Goal: Task Accomplishment & Management: Manage account settings

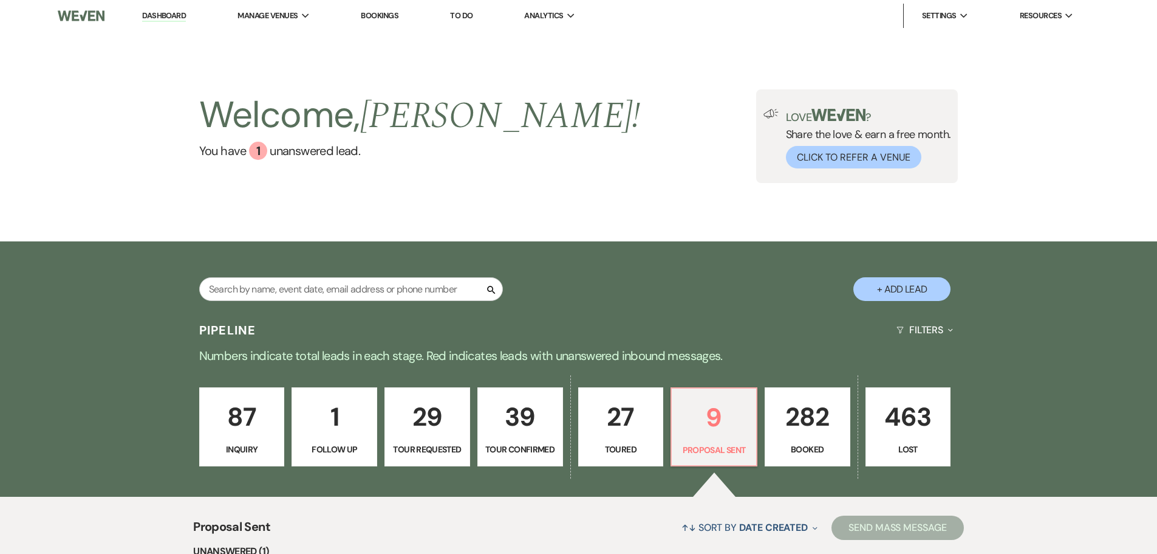
select select "6"
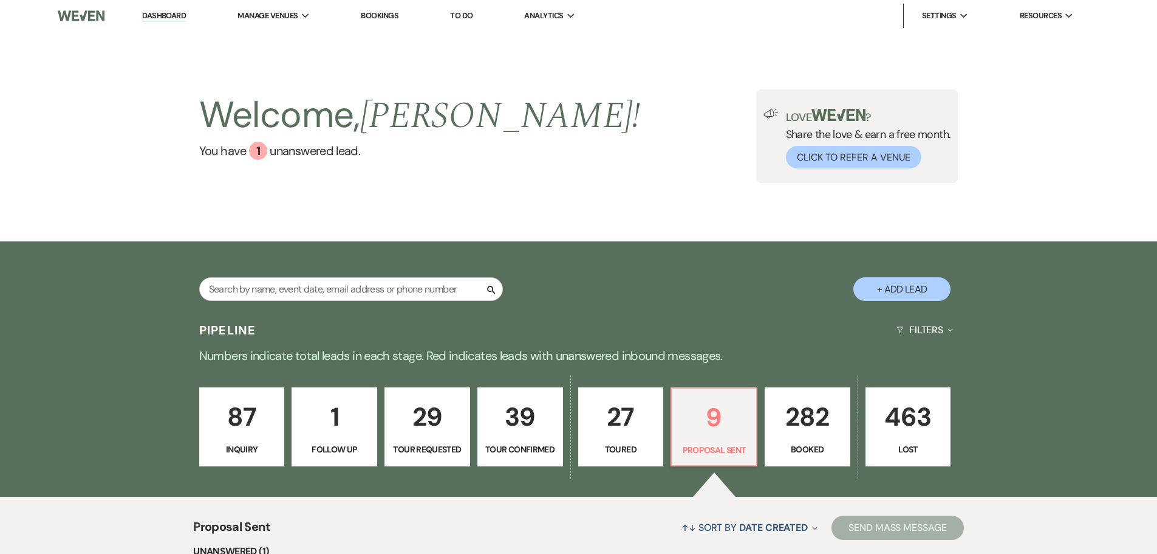
select select "6"
click at [290, 290] on input "text" at bounding box center [351, 289] width 304 height 24
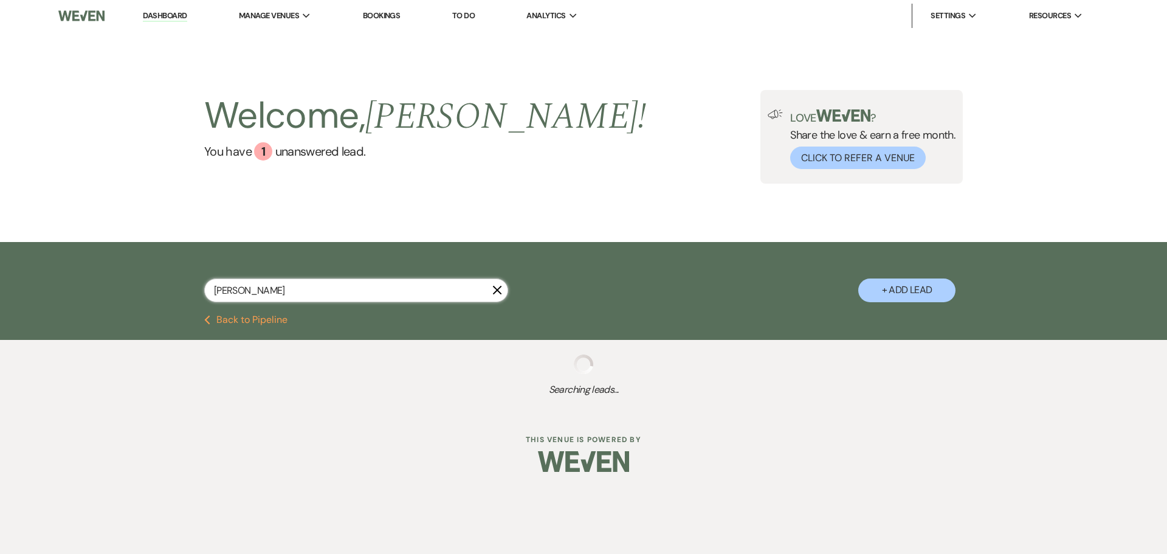
type input "[PERSON_NAME]"
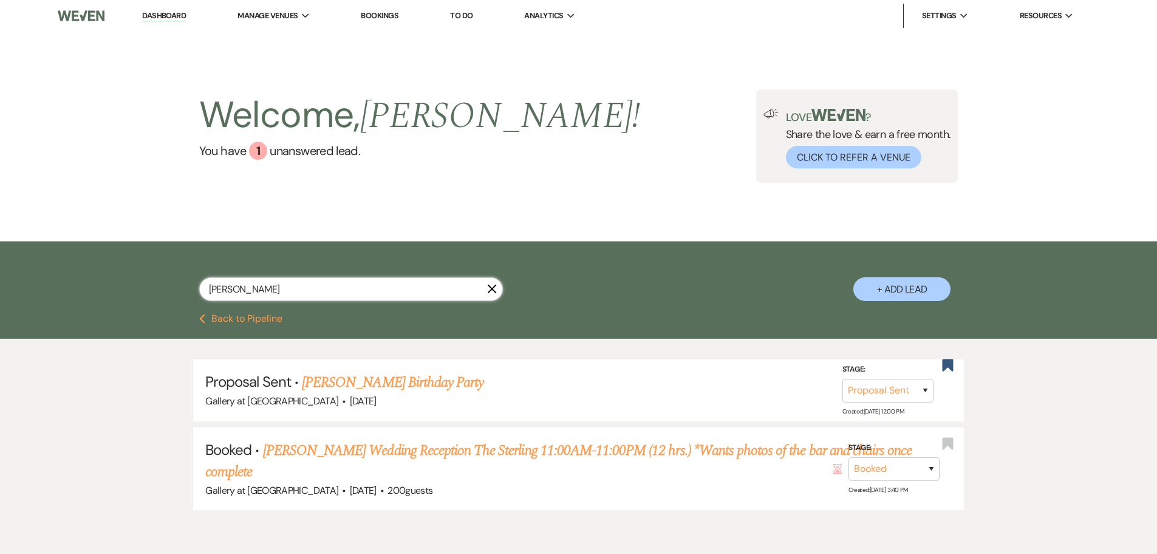
select select "6"
click at [429, 386] on link "[PERSON_NAME] Birthday Party" at bounding box center [393, 382] width 182 height 22
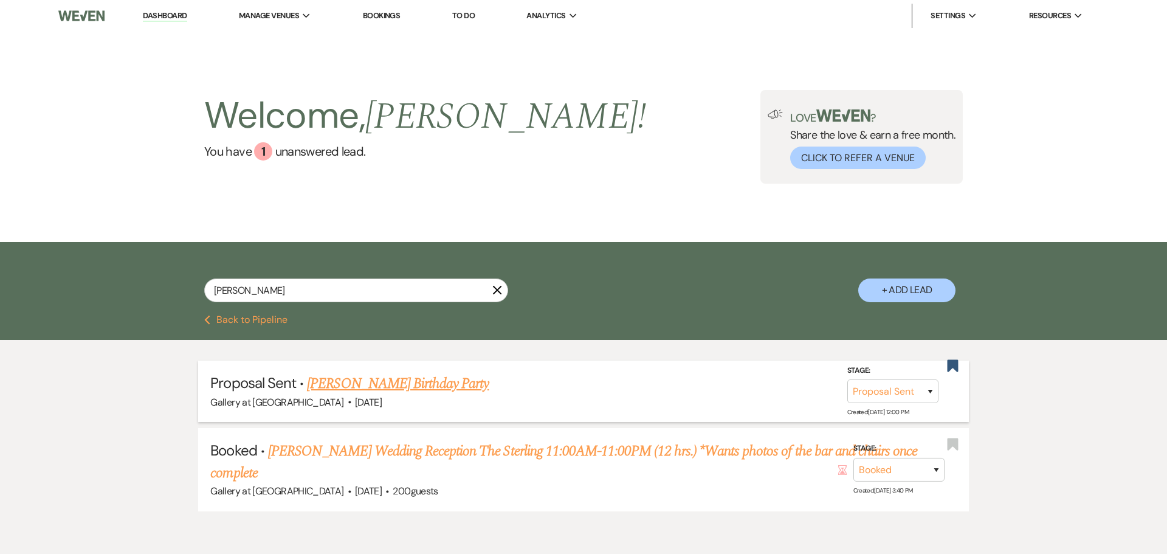
select select "6"
select select "24"
select select "4"
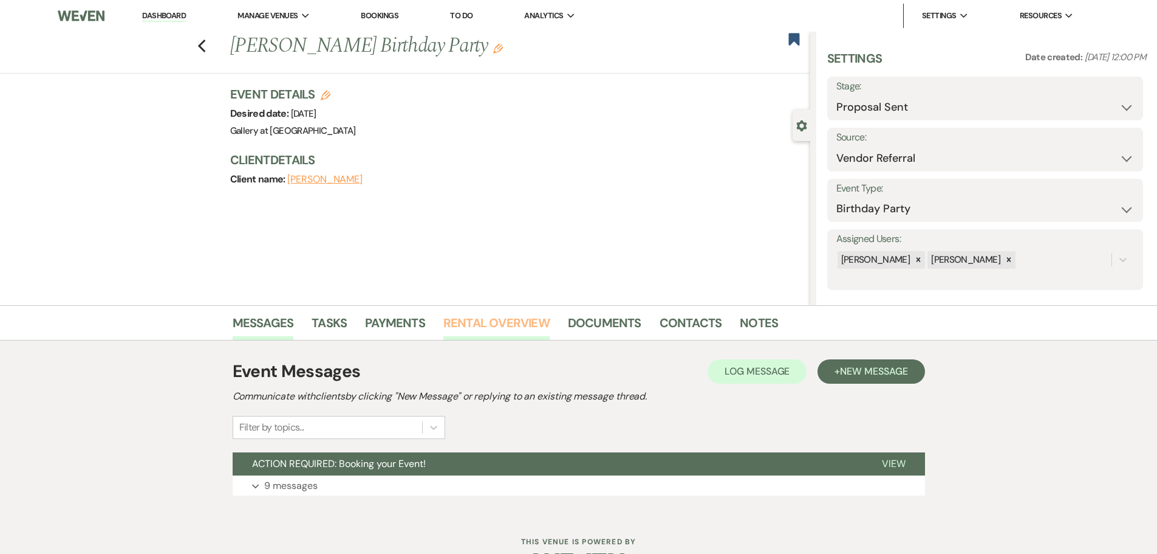
click at [523, 333] on link "Rental Overview" at bounding box center [497, 326] width 106 height 27
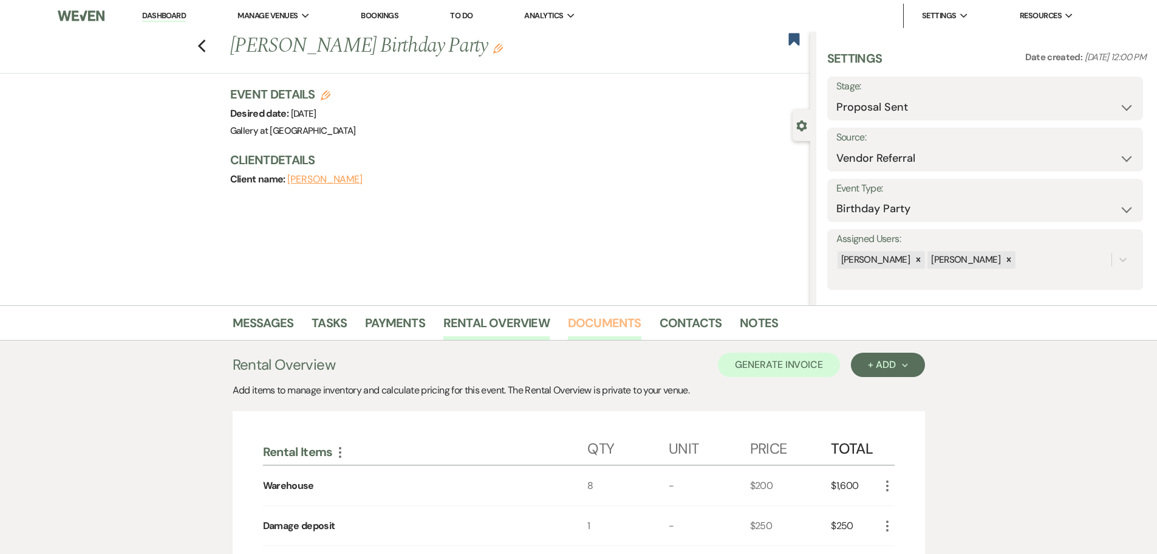
click at [605, 321] on link "Documents" at bounding box center [605, 326] width 74 height 27
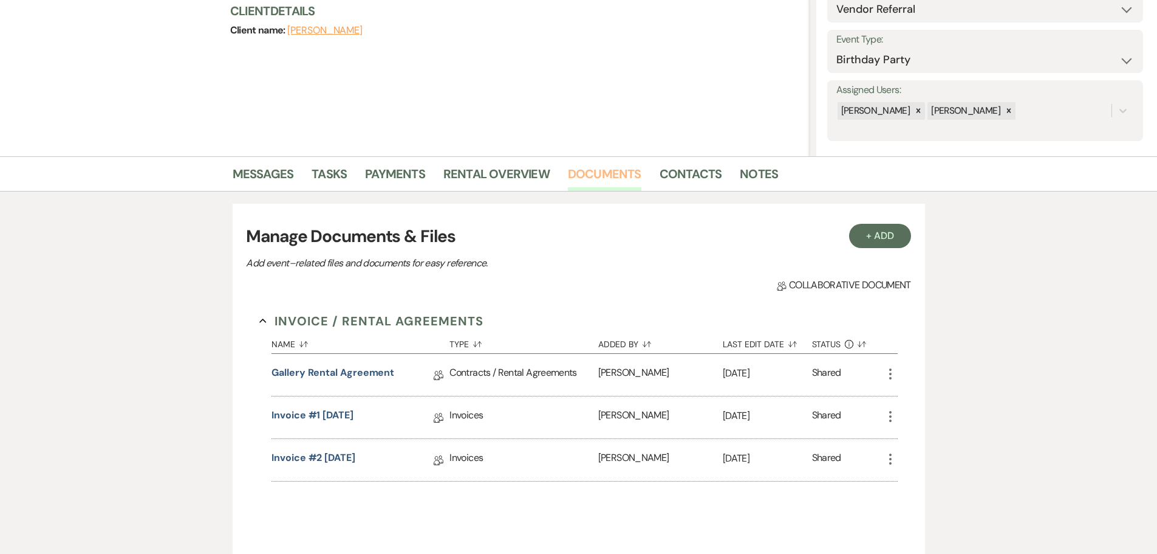
scroll to position [243, 0]
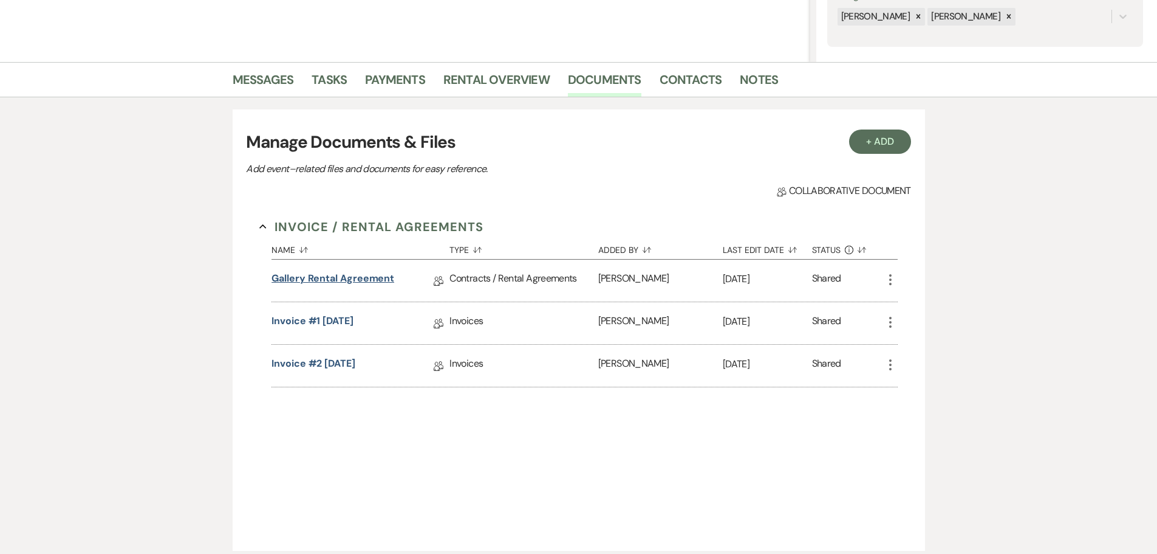
click at [304, 281] on link "Gallery Rental Agreement" at bounding box center [333, 280] width 123 height 19
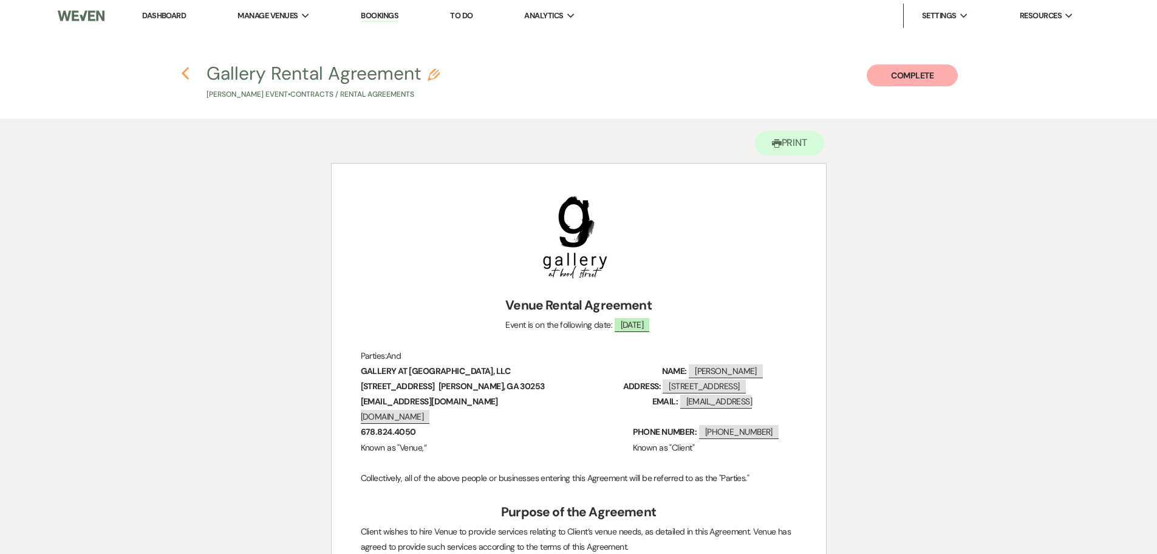
click at [187, 74] on icon "Previous" at bounding box center [185, 73] width 9 height 15
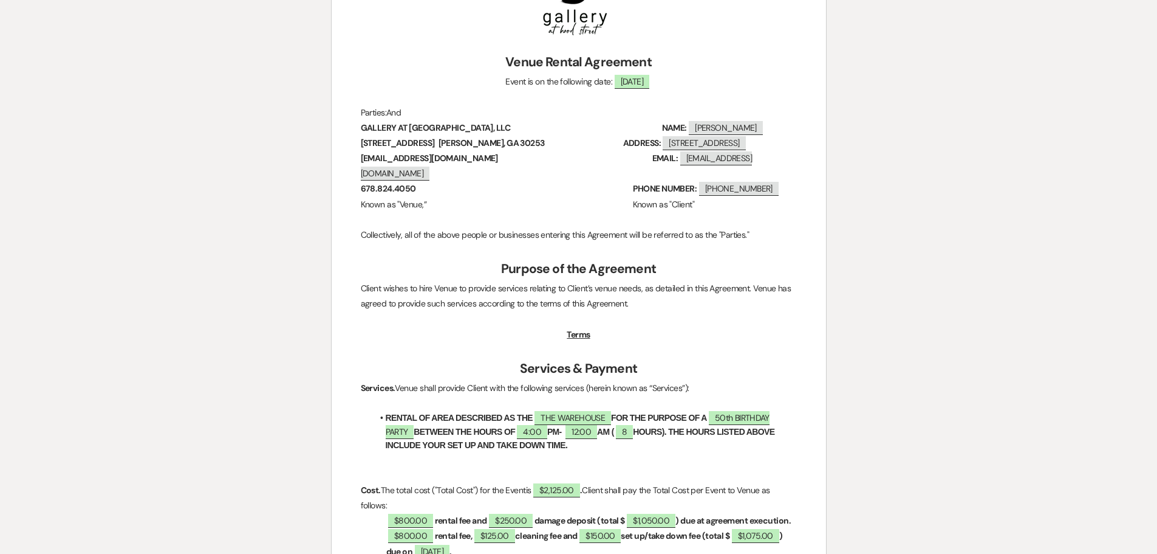
select select "6"
select select "24"
select select "4"
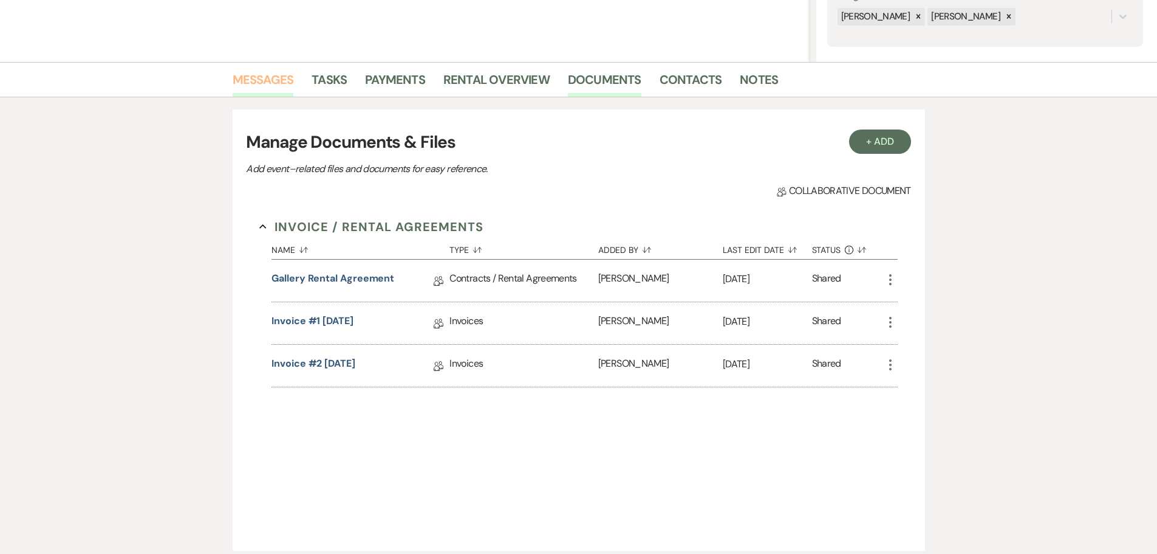
click at [254, 70] on link "Messages" at bounding box center [263, 83] width 61 height 27
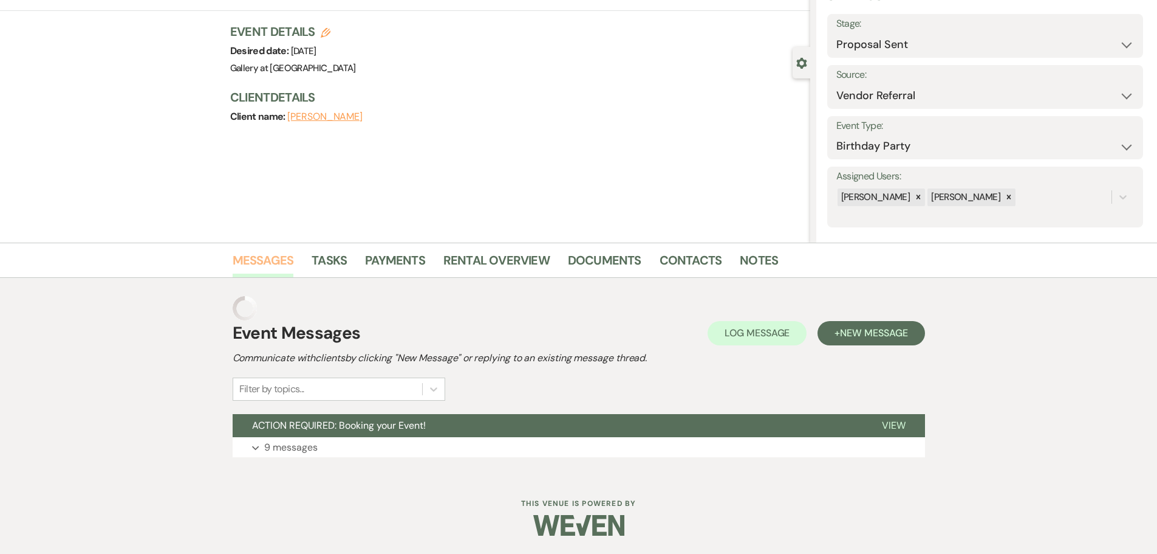
scroll to position [38, 0]
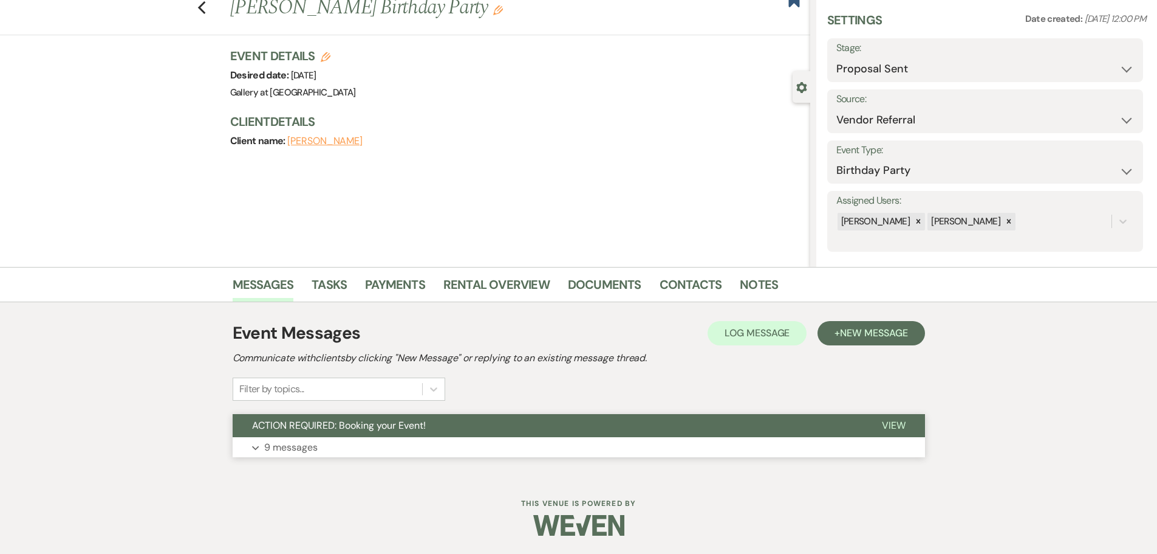
click at [324, 437] on button "Expand 9 messages" at bounding box center [579, 447] width 693 height 21
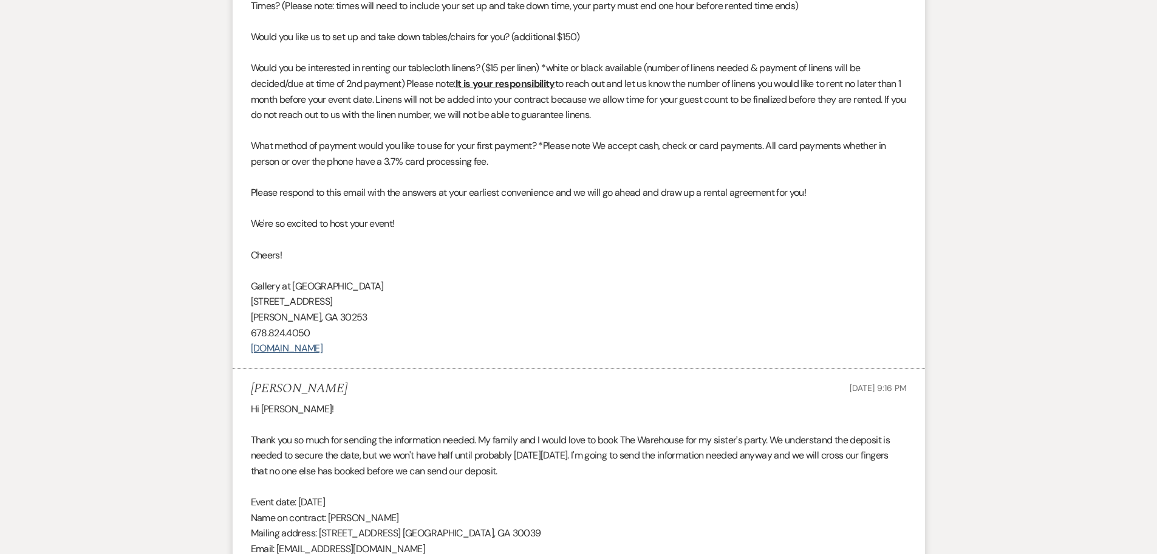
scroll to position [221, 0]
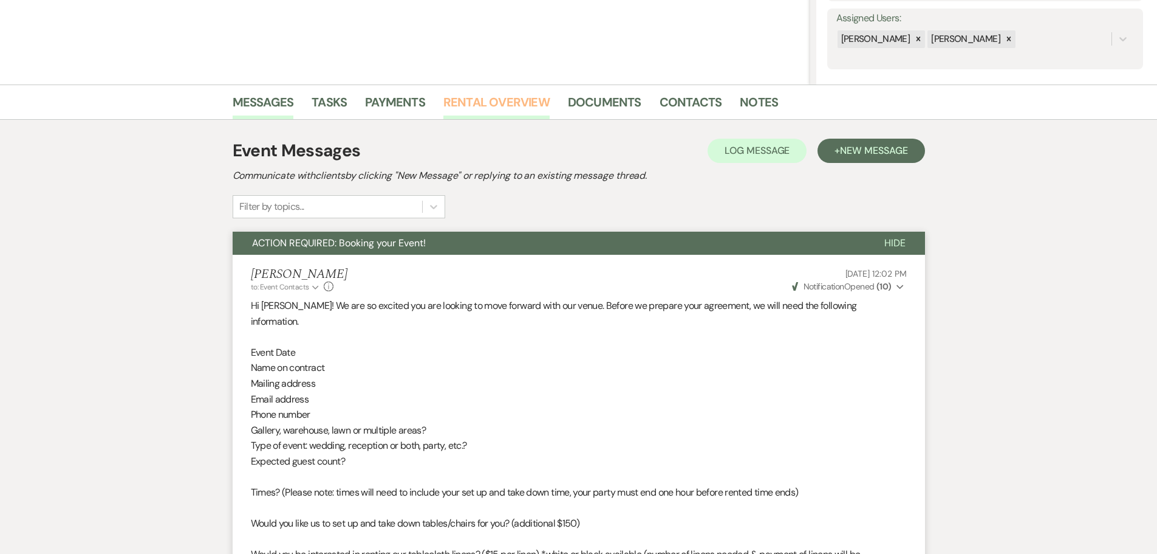
click at [509, 103] on link "Rental Overview" at bounding box center [497, 105] width 106 height 27
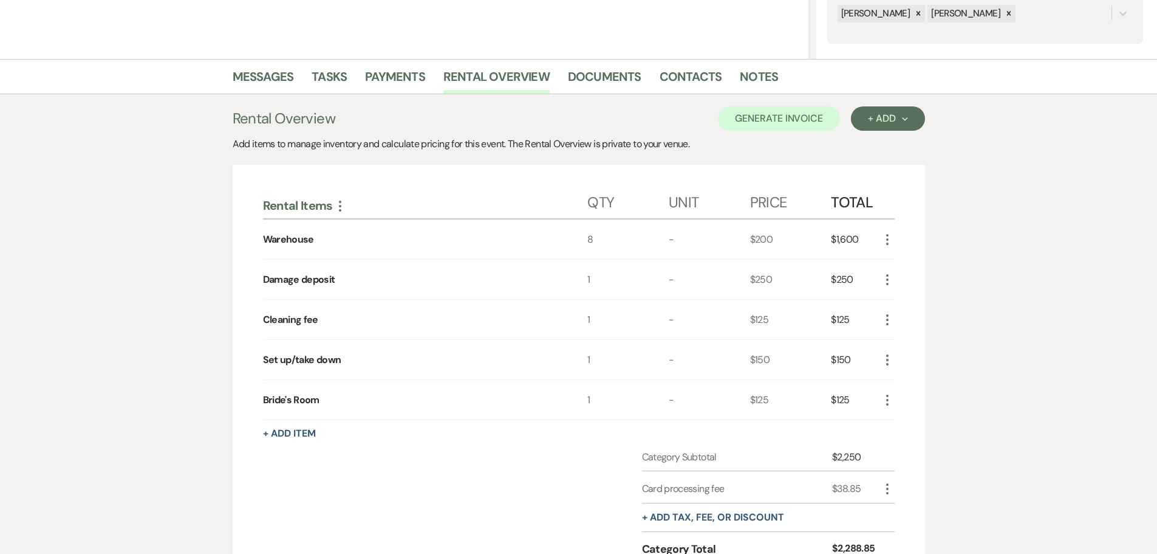
scroll to position [122, 0]
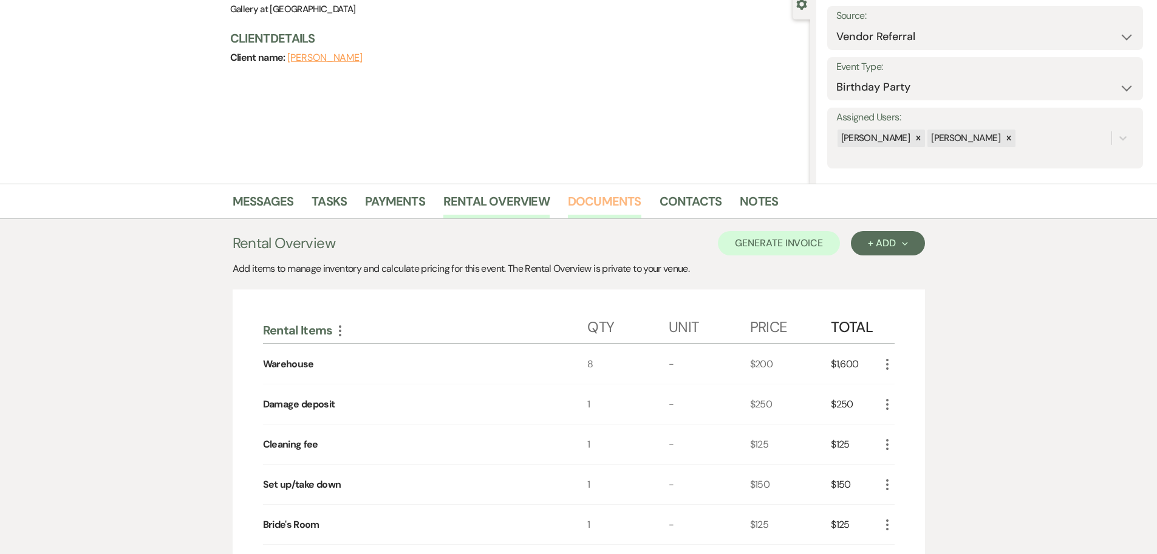
click at [612, 204] on link "Documents" at bounding box center [605, 204] width 74 height 27
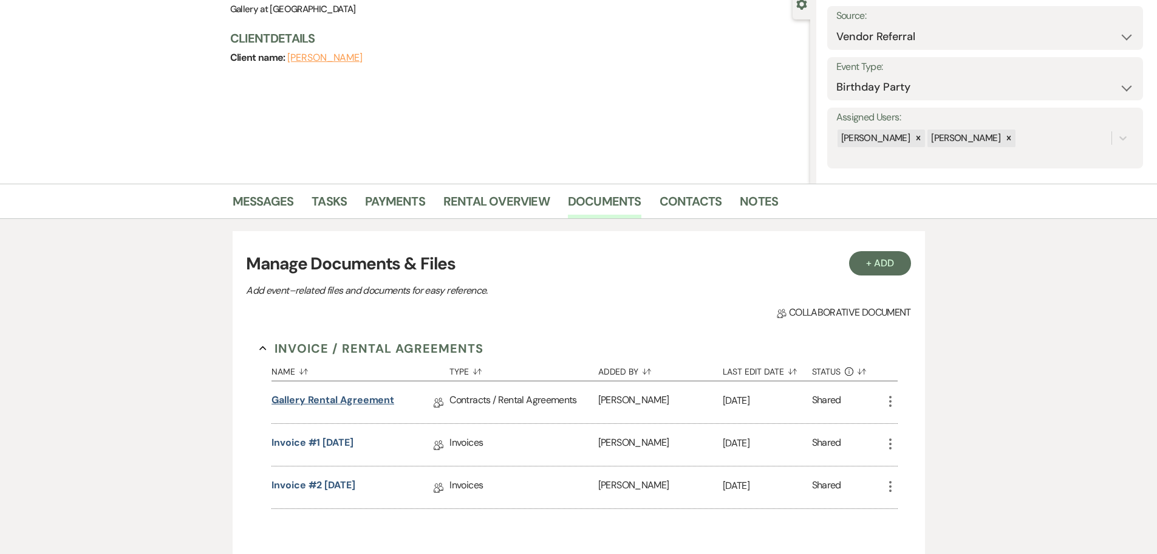
click at [349, 403] on link "Gallery Rental Agreement" at bounding box center [333, 402] width 123 height 19
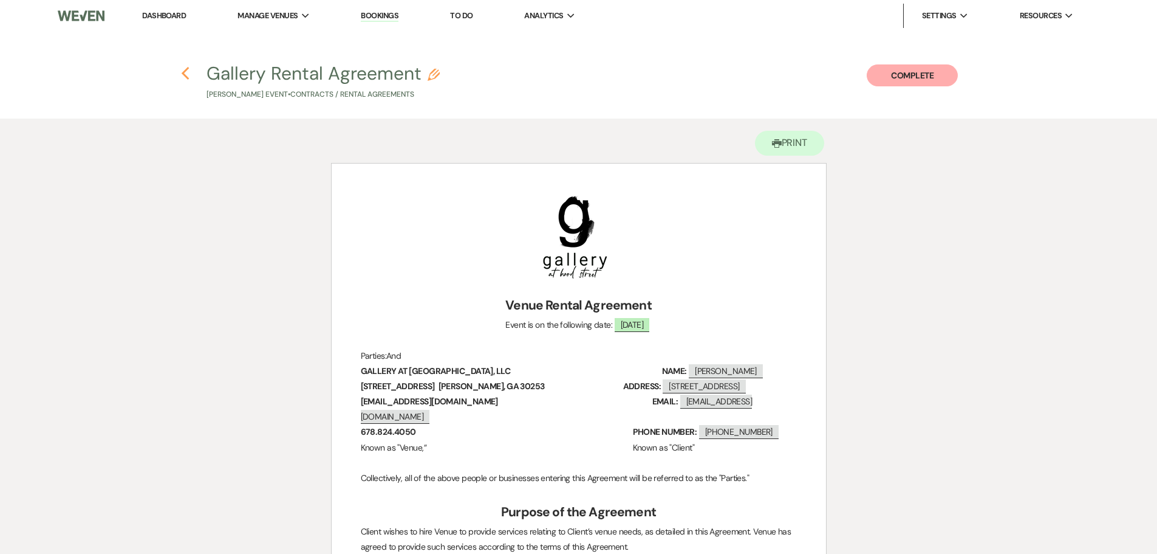
click at [183, 73] on use "button" at bounding box center [186, 73] width 8 height 13
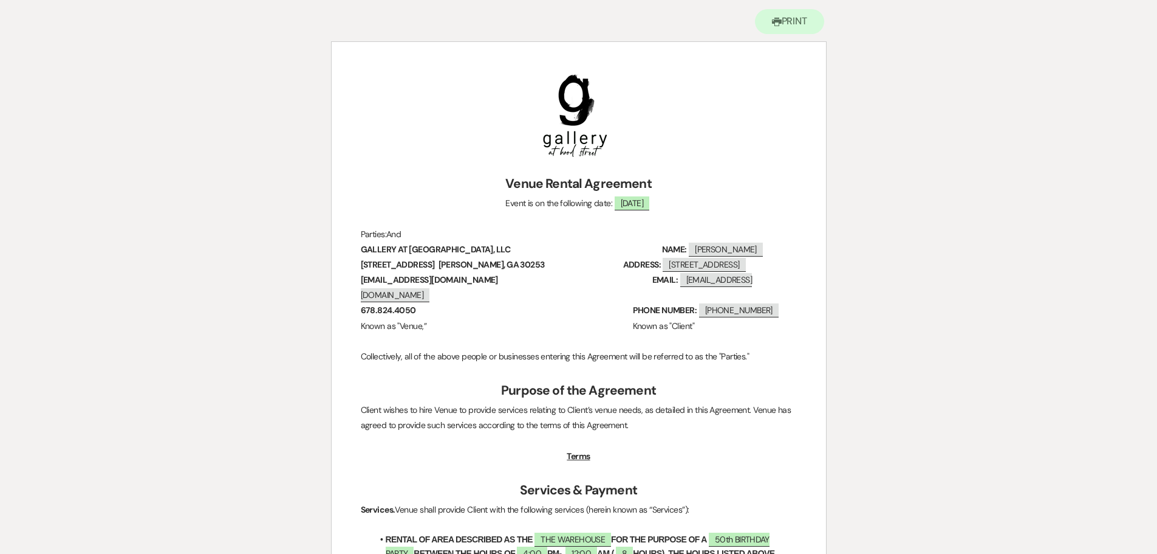
select select "6"
select select "24"
select select "4"
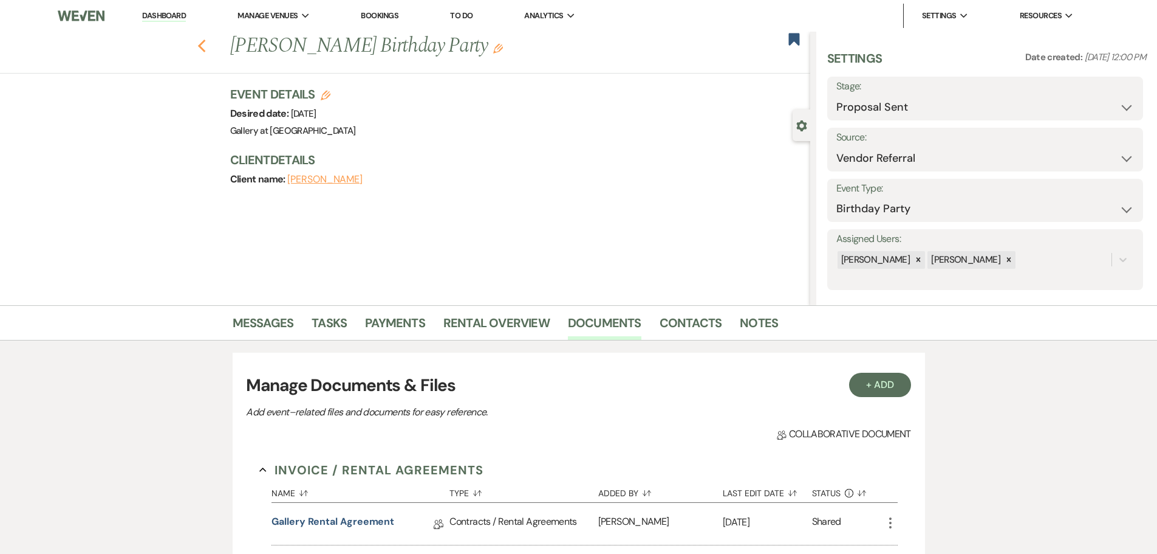
click at [207, 46] on icon "Previous" at bounding box center [201, 46] width 9 height 15
select select "6"
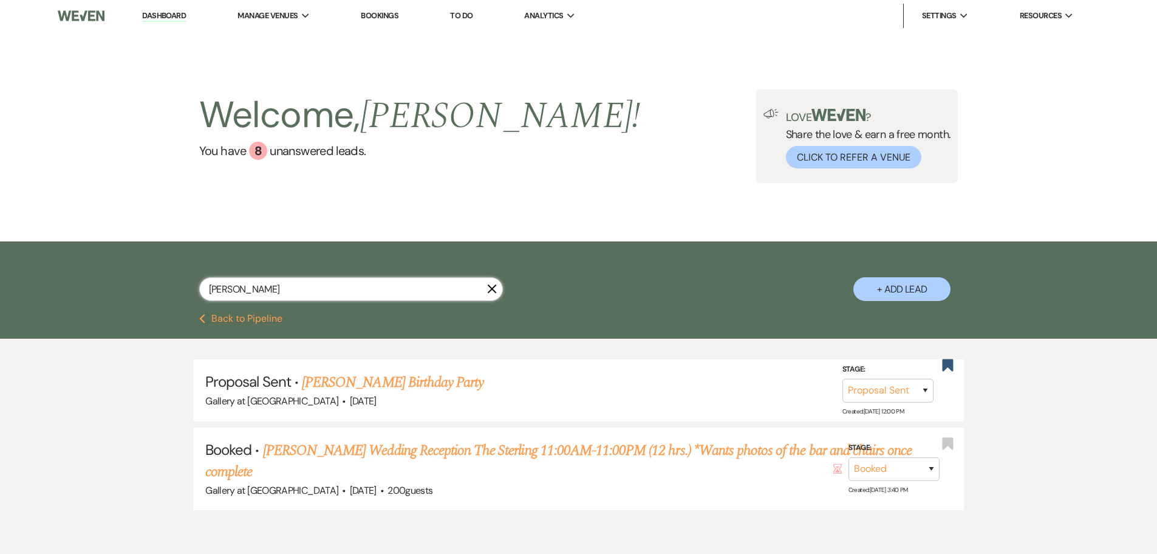
drag, startPoint x: 297, startPoint y: 290, endPoint x: 102, endPoint y: 284, distance: 194.5
click at [102, 284] on div "[PERSON_NAME] X + Add Lead" at bounding box center [578, 277] width 1157 height 73
type input "a"
type input "[PERSON_NAME]"
select select "6"
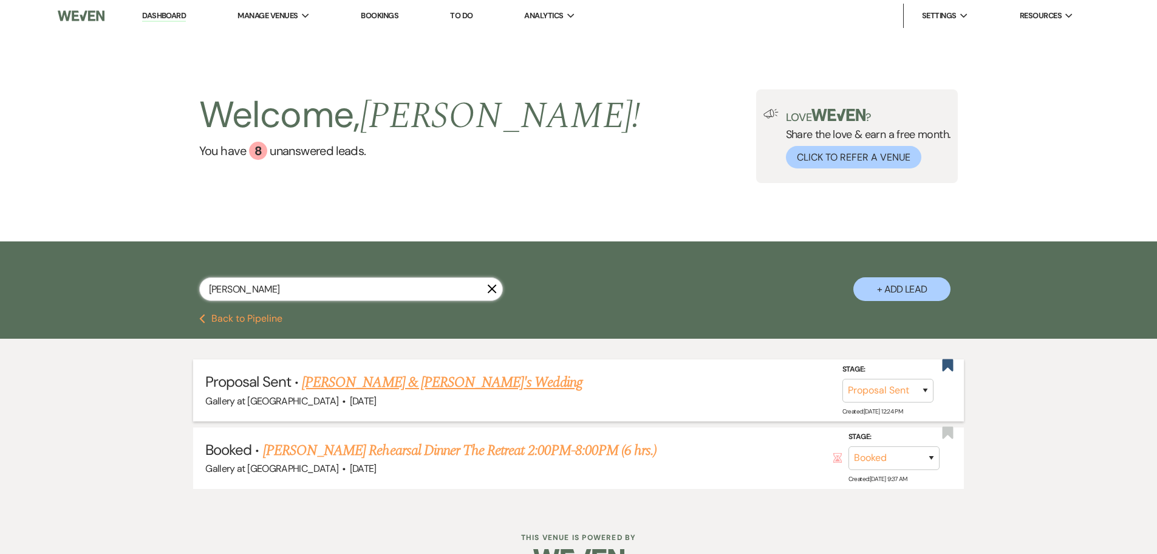
type input "[PERSON_NAME]"
click at [388, 381] on link "[PERSON_NAME] & [PERSON_NAME]'s Wedding" at bounding box center [442, 382] width 281 height 22
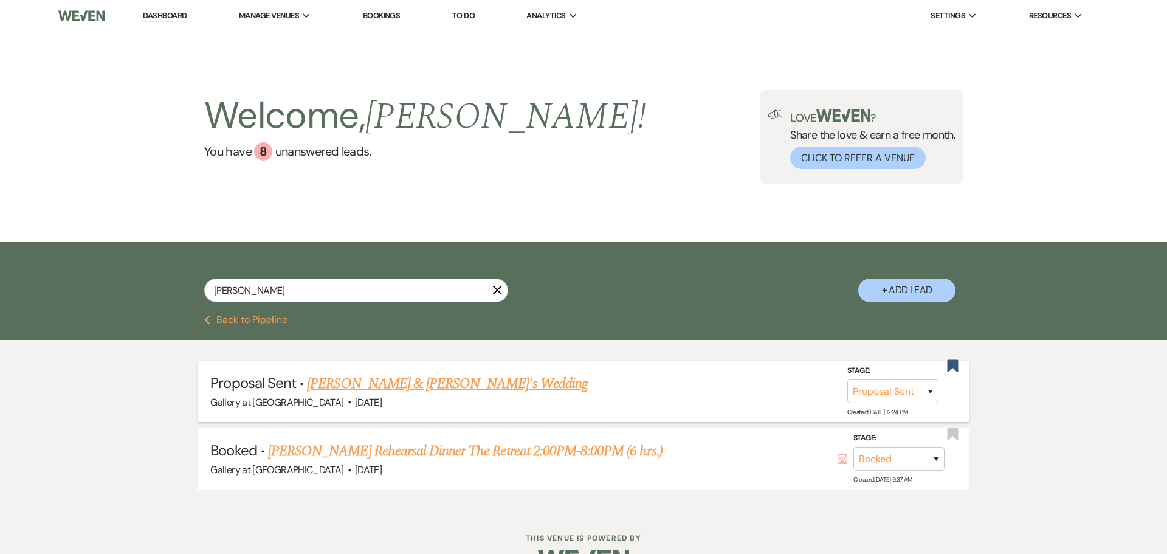
select select "6"
select select "12"
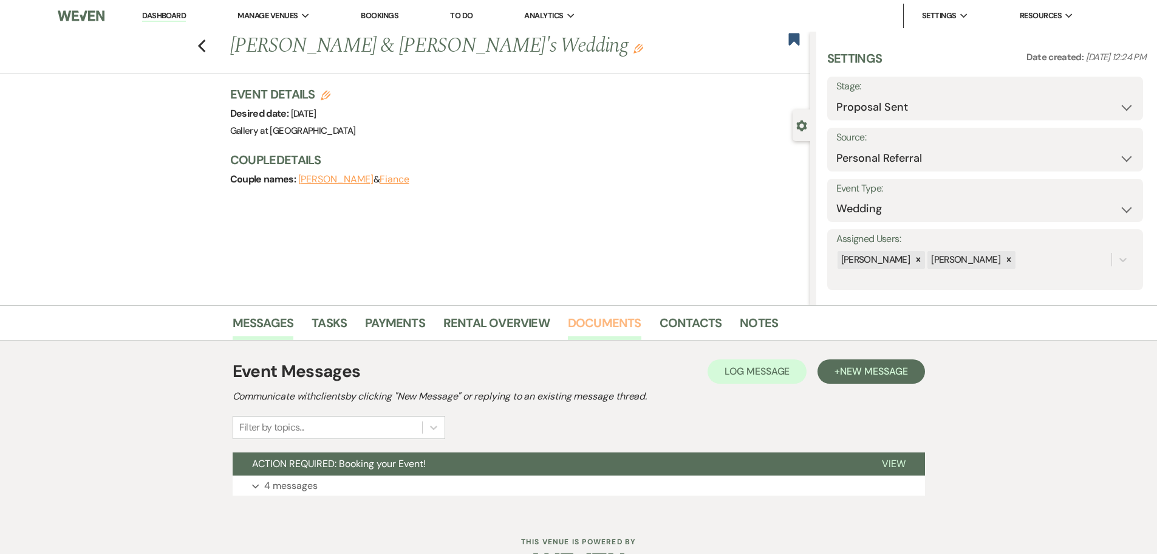
click at [595, 319] on link "Documents" at bounding box center [605, 326] width 74 height 27
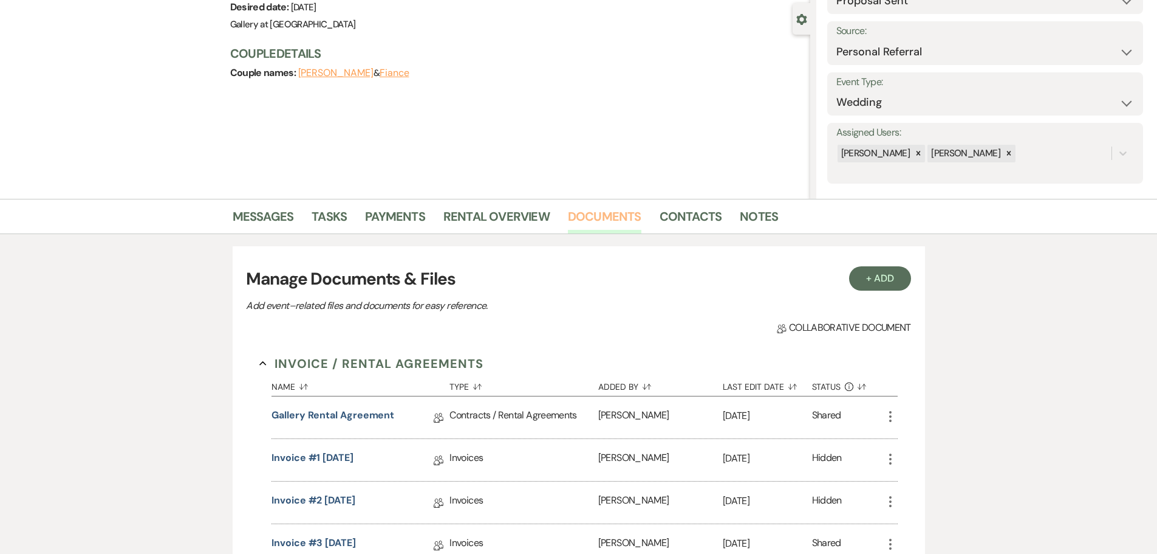
scroll to position [243, 0]
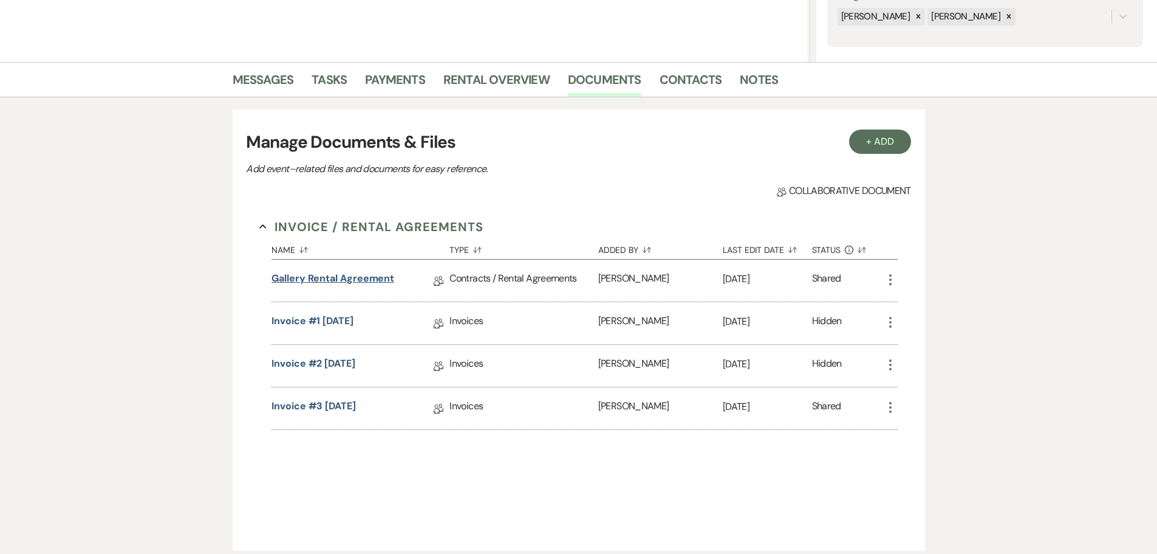
click at [348, 275] on link "Gallery Rental Agreement" at bounding box center [333, 280] width 123 height 19
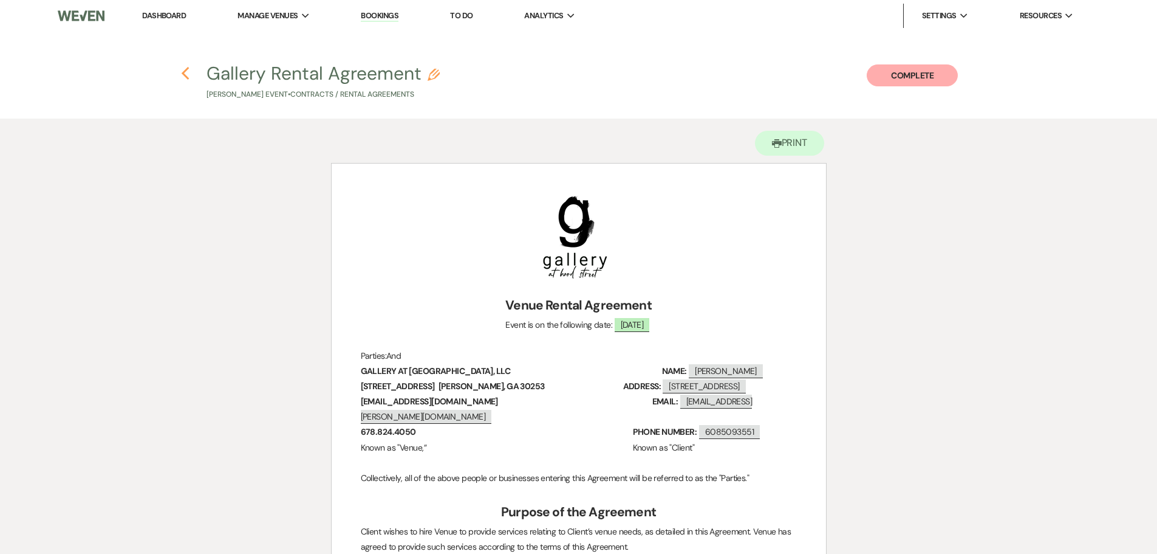
click at [186, 80] on icon "Previous" at bounding box center [185, 73] width 9 height 15
select select "6"
select select "12"
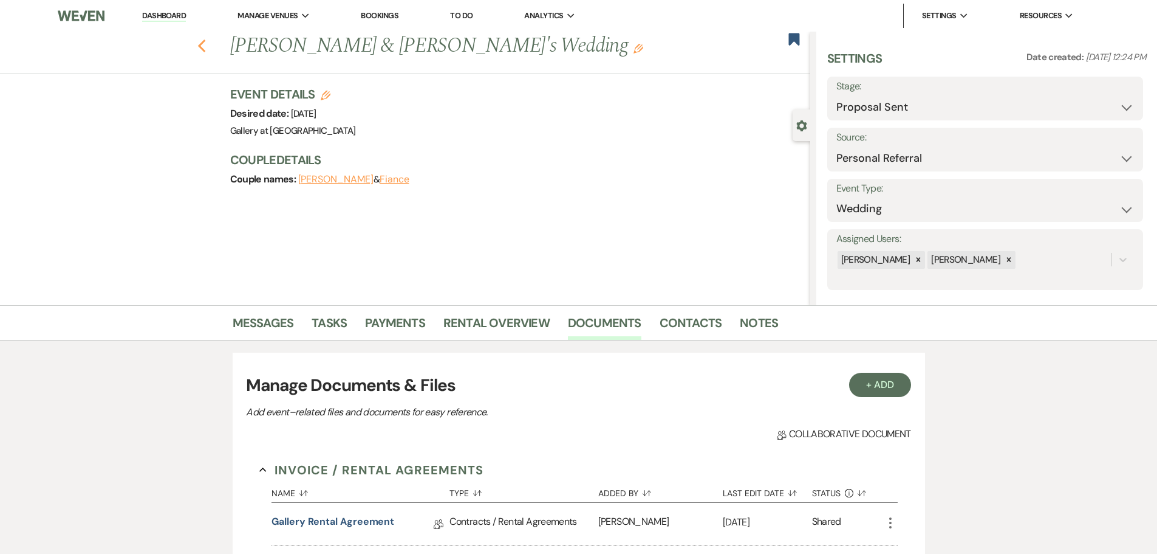
click at [205, 52] on icon "Previous" at bounding box center [201, 46] width 9 height 15
select select "6"
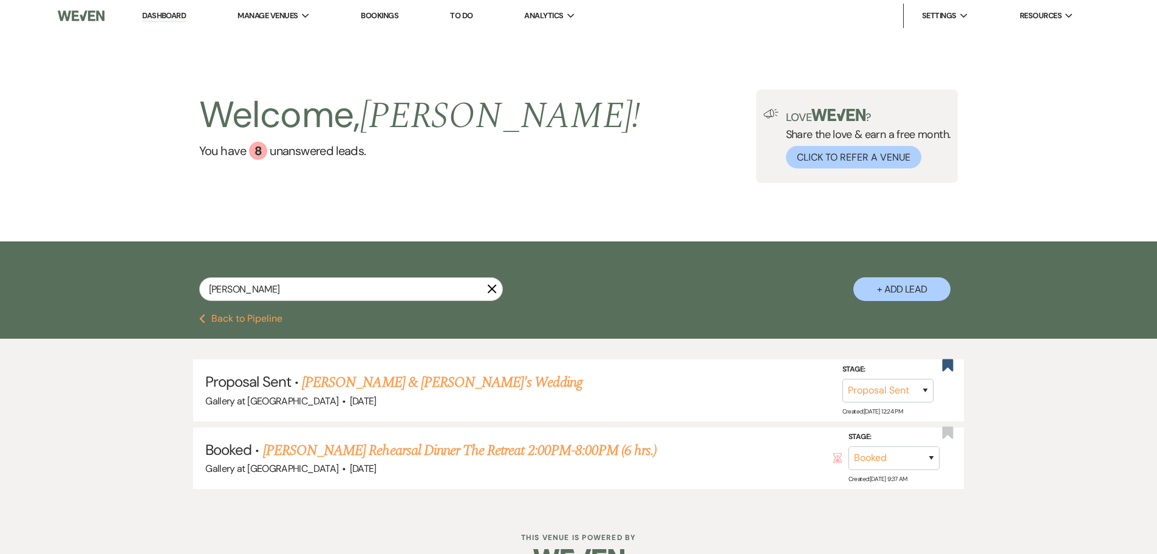
click at [492, 285] on icon "X" at bounding box center [492, 289] width 10 height 10
select select "6"
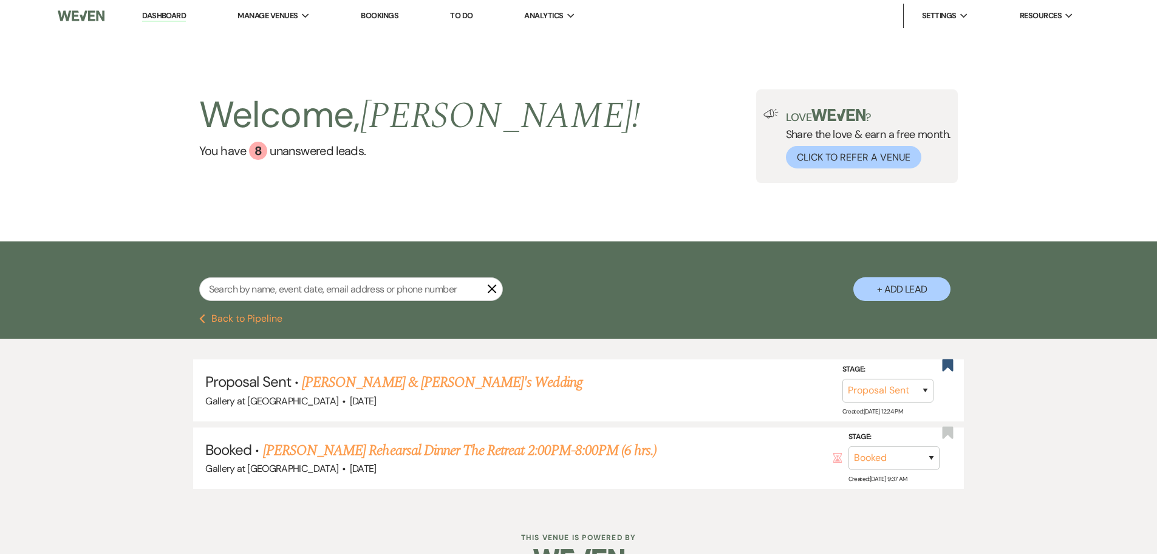
select select "6"
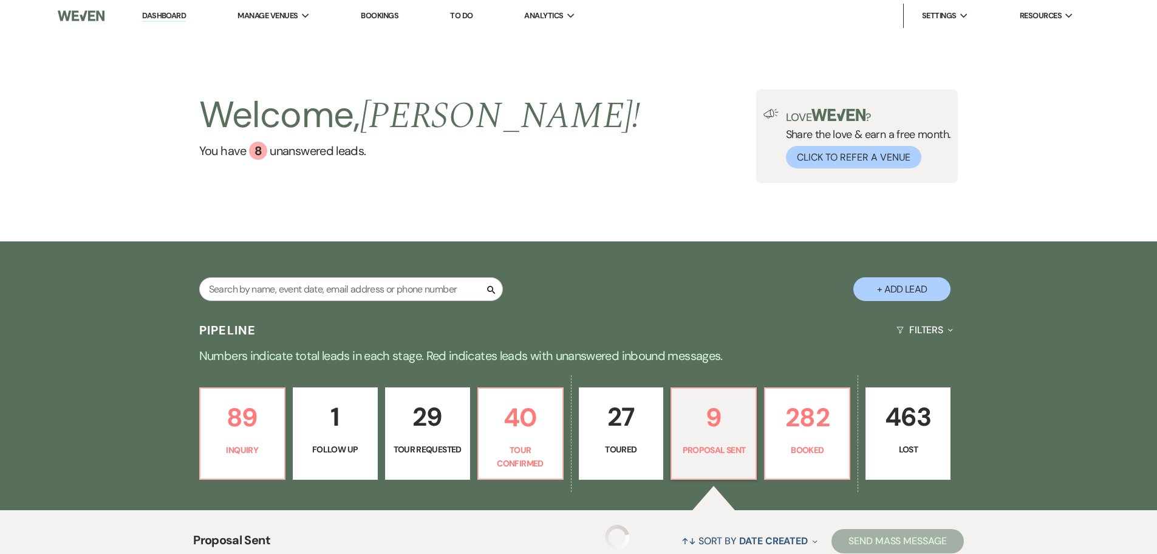
select select "6"
click at [730, 436] on p "9" at bounding box center [713, 417] width 69 height 41
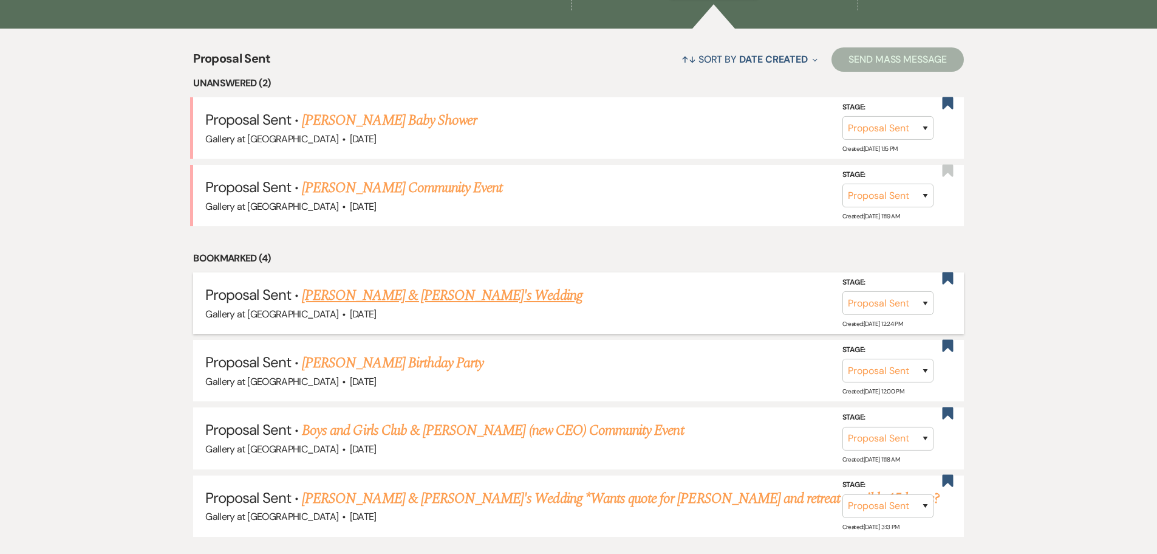
scroll to position [486, 0]
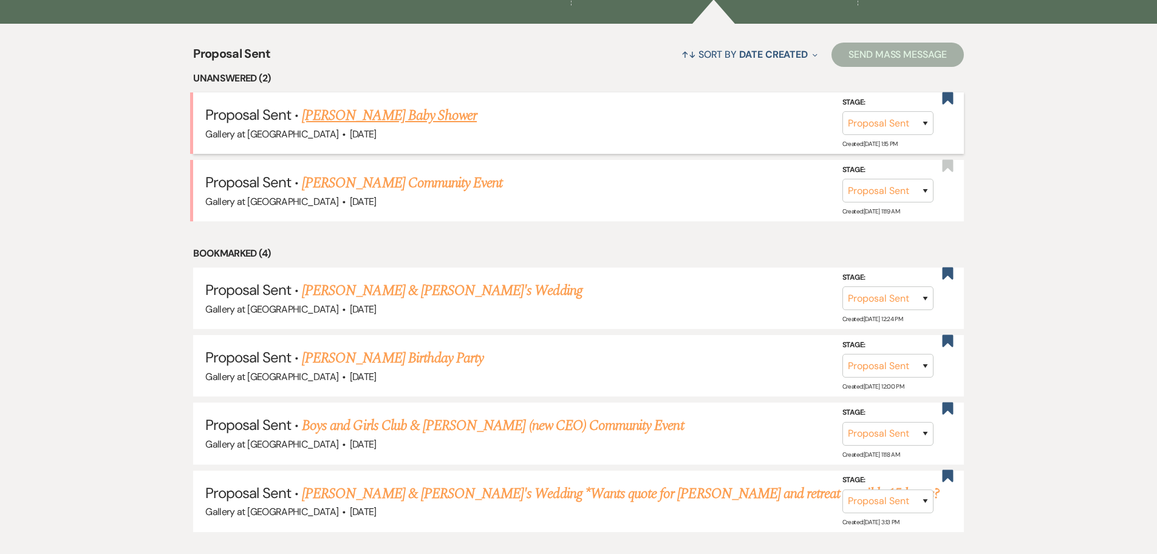
click at [358, 112] on link "[PERSON_NAME] Baby Shower" at bounding box center [389, 116] width 175 height 22
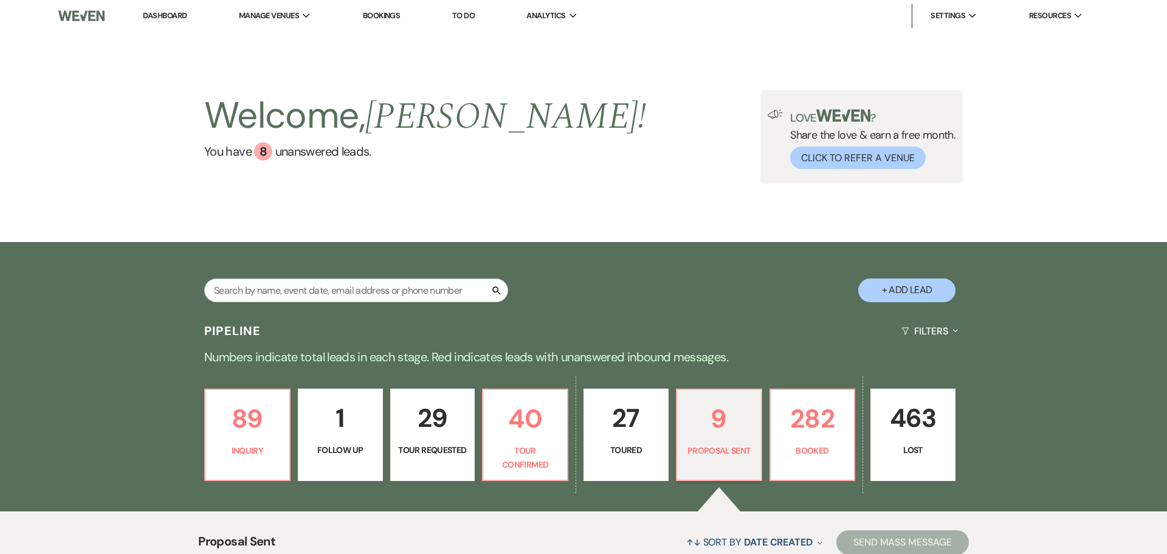
select select "6"
select select "12"
select select "3"
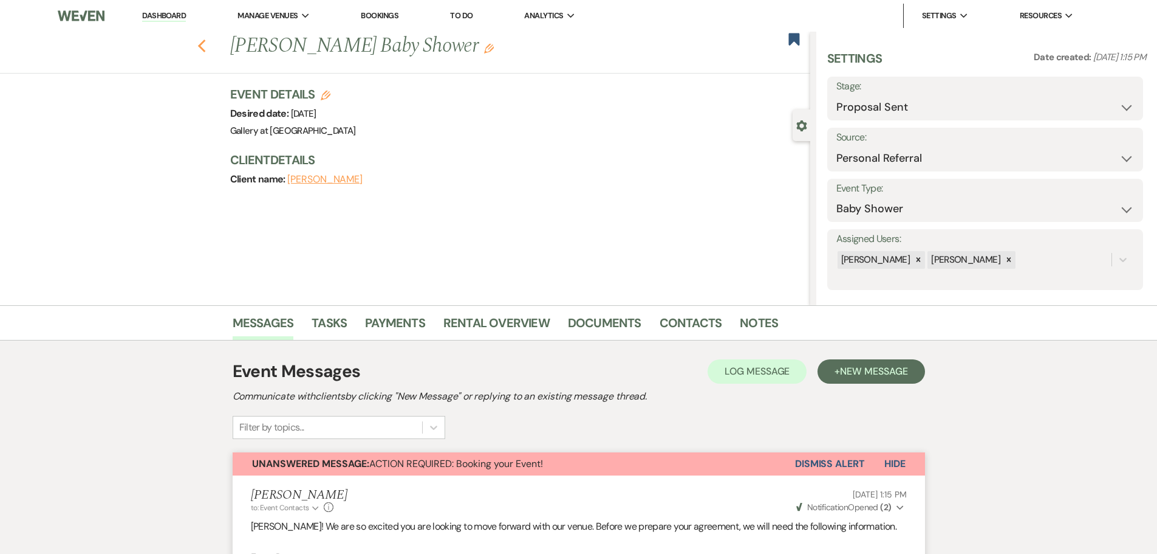
click at [205, 48] on use "button" at bounding box center [201, 45] width 8 height 13
select select "6"
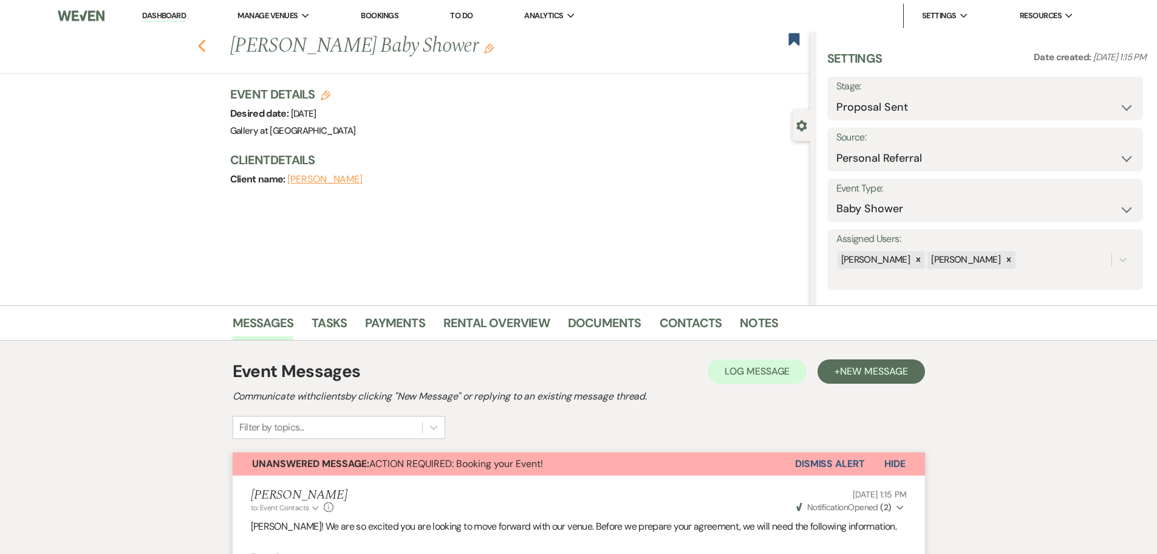
select select "6"
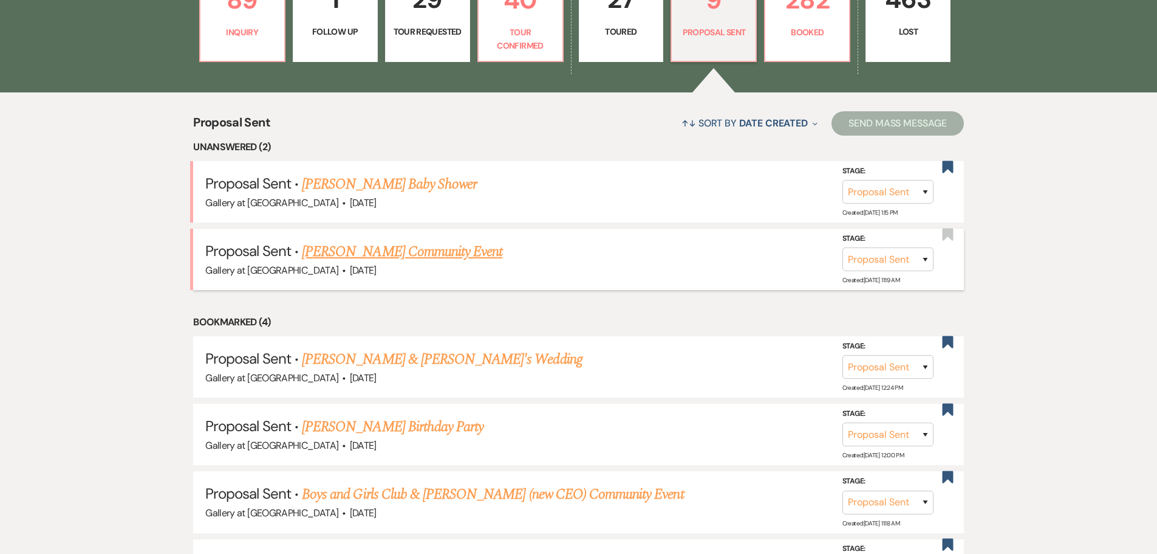
scroll to position [243, 0]
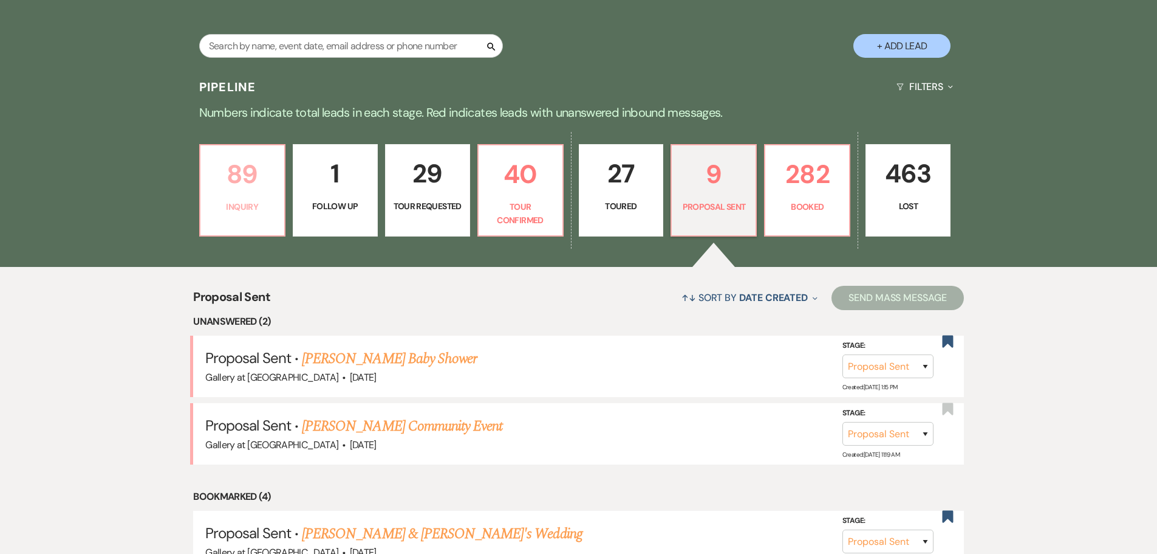
click at [250, 196] on link "89 Inquiry" at bounding box center [242, 190] width 86 height 92
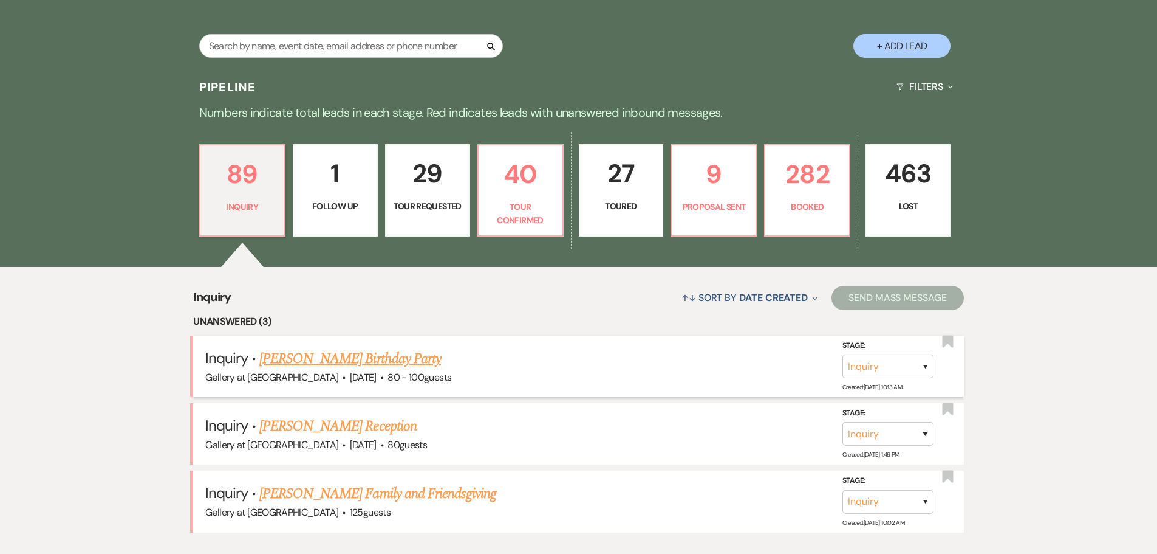
click at [341, 365] on link "[PERSON_NAME] Birthday Party" at bounding box center [350, 359] width 182 height 22
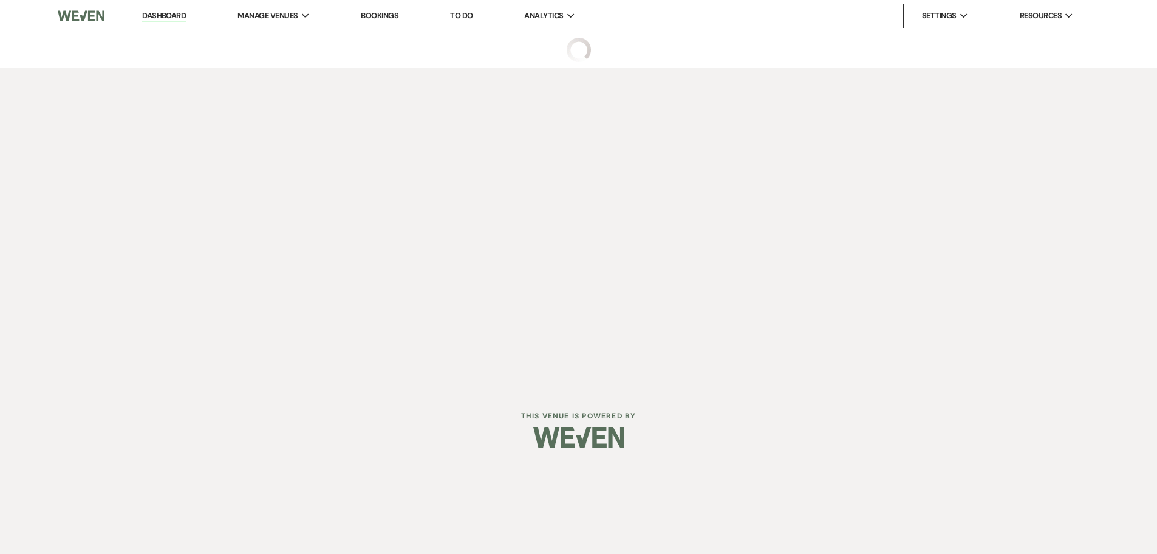
select select "5"
select select "4"
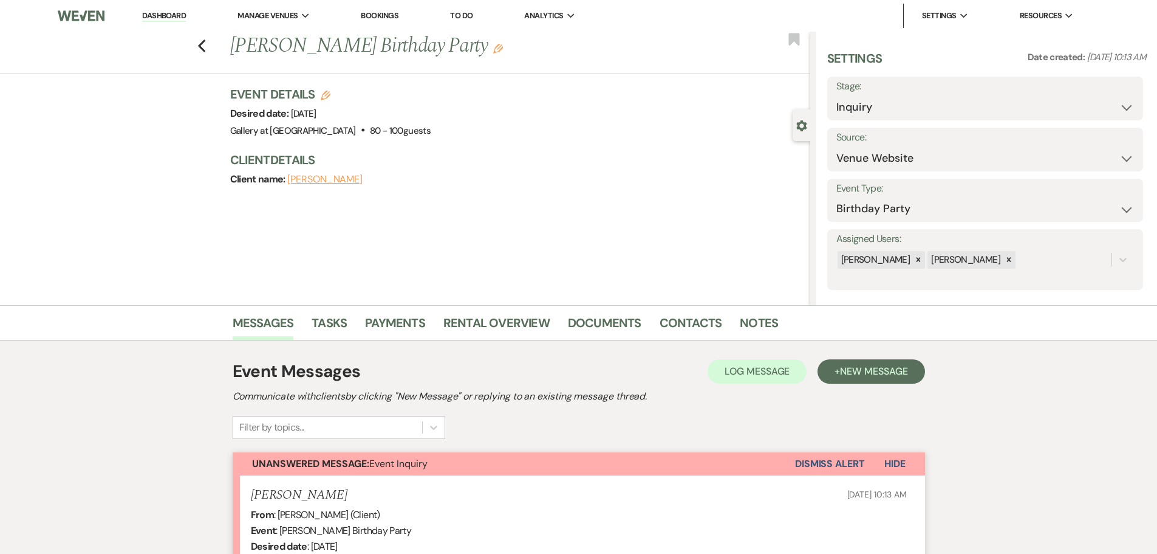
scroll to position [283, 0]
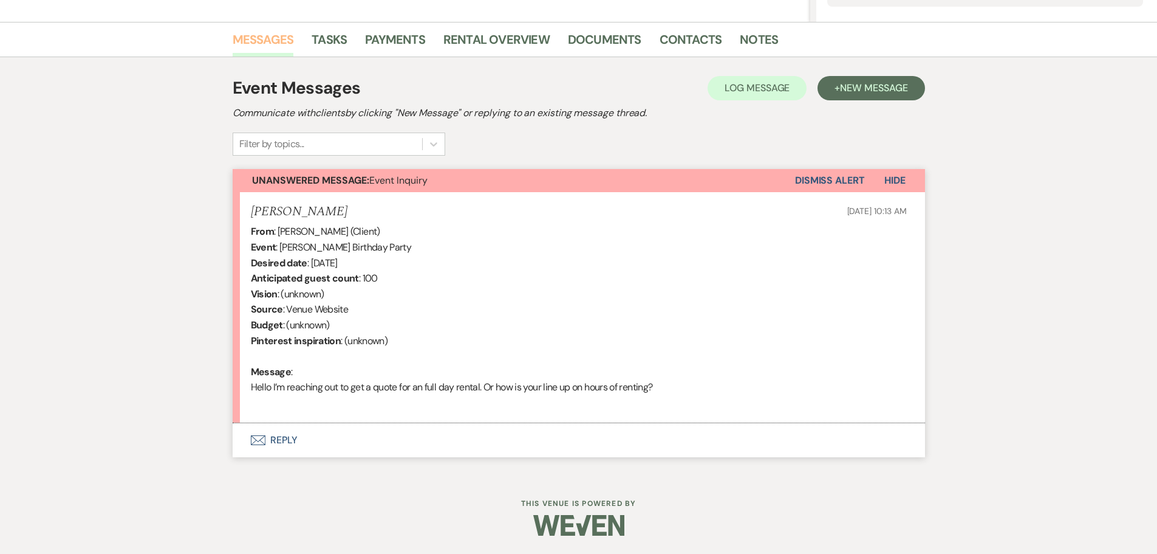
click at [266, 32] on link "Messages" at bounding box center [263, 43] width 61 height 27
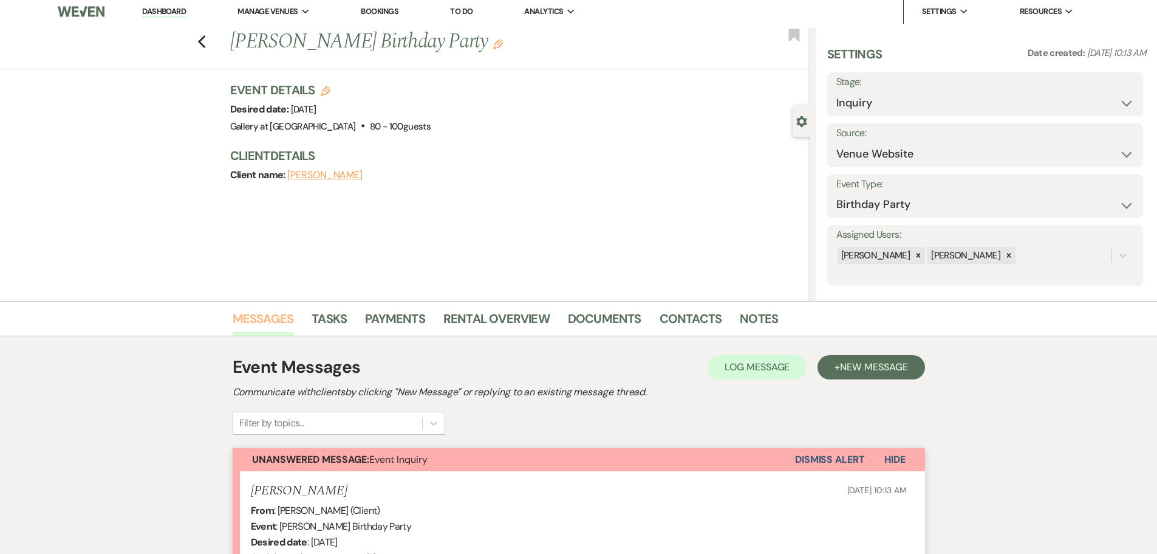
scroll to position [0, 0]
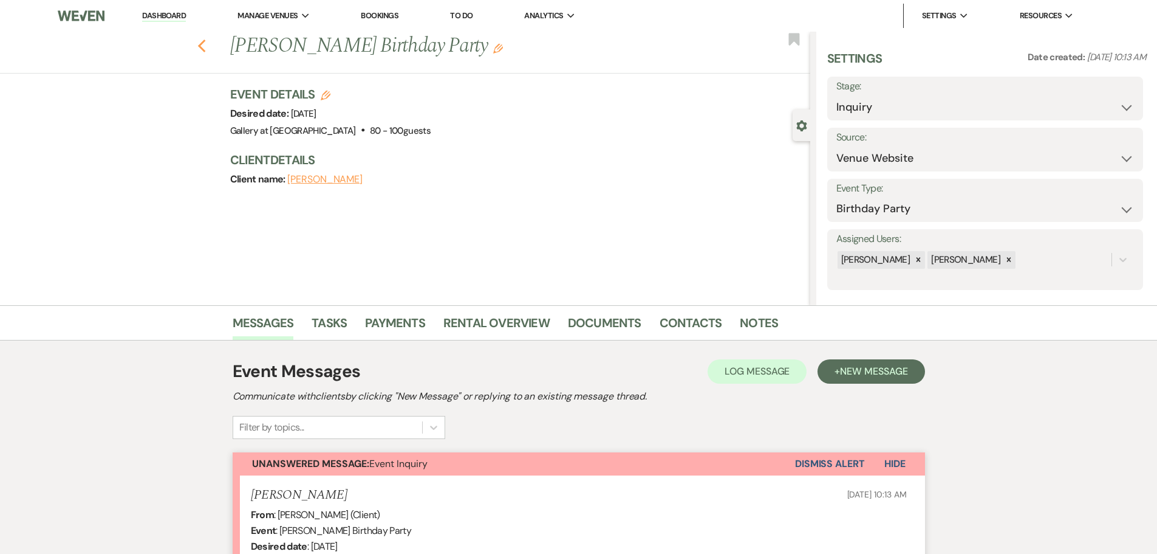
click at [205, 52] on use "button" at bounding box center [201, 45] width 8 height 13
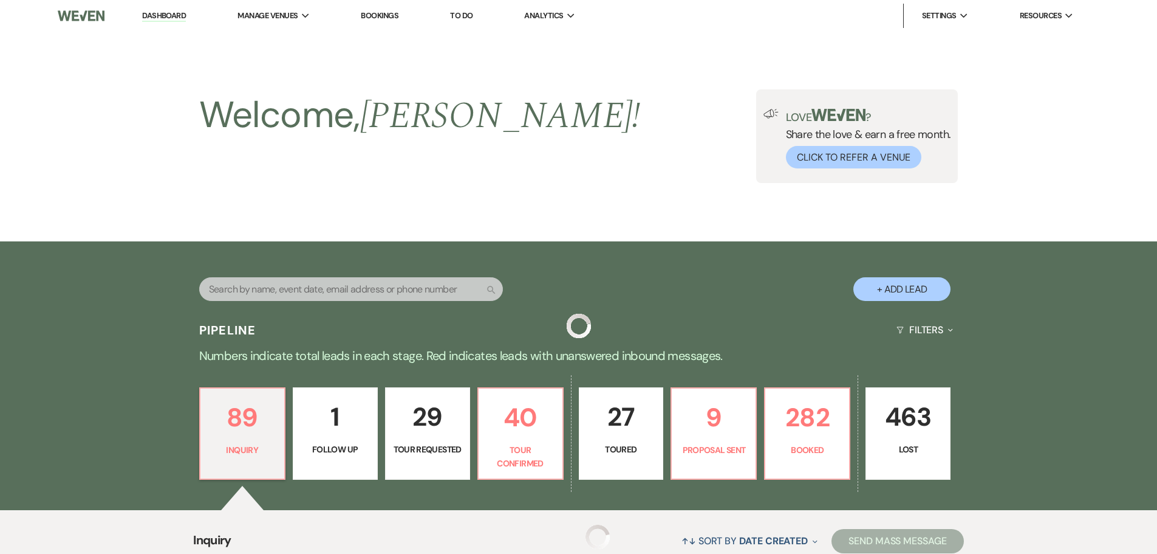
scroll to position [243, 0]
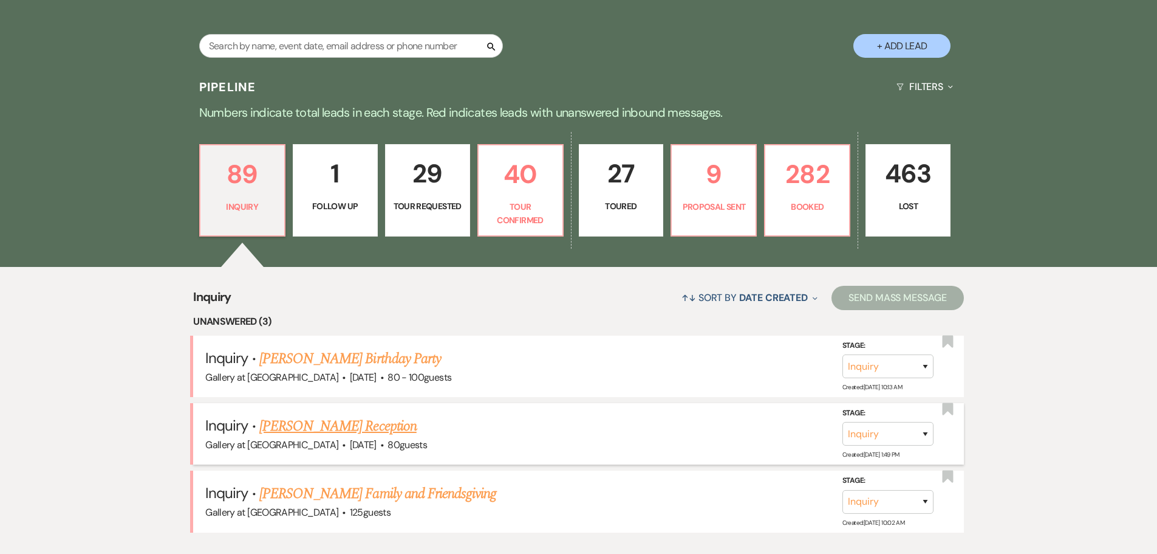
click at [276, 432] on link "[PERSON_NAME] Reception" at bounding box center [337, 426] width 157 height 22
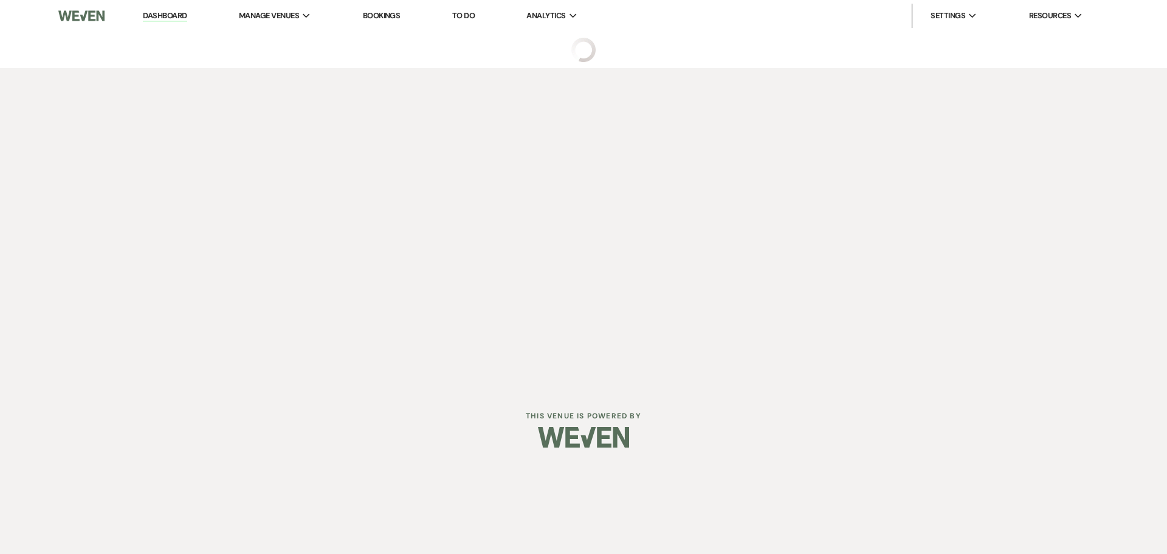
select select "5"
select select "13"
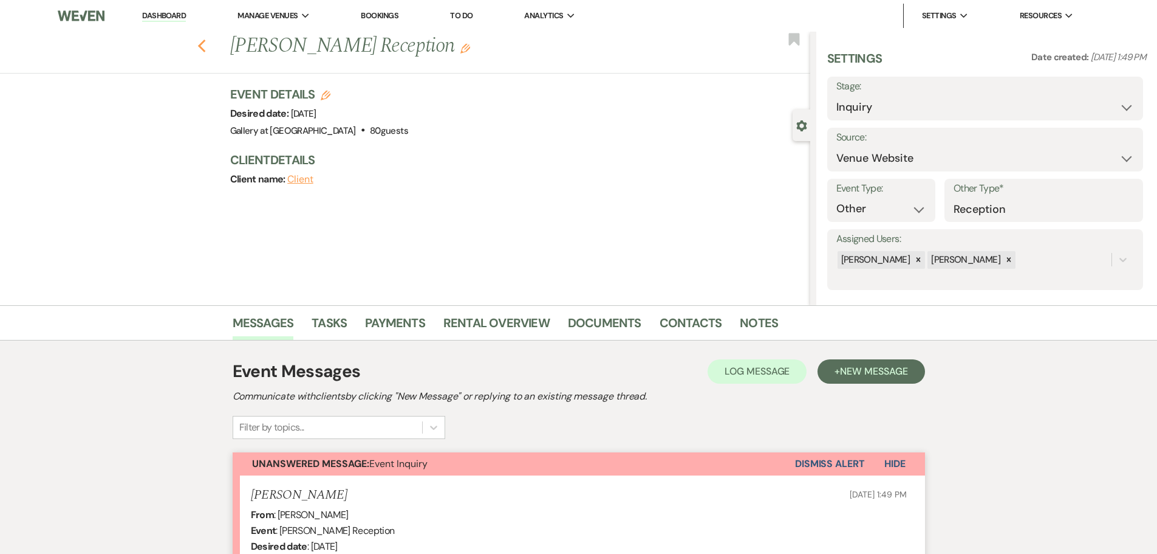
click at [205, 50] on use "button" at bounding box center [201, 45] width 8 height 13
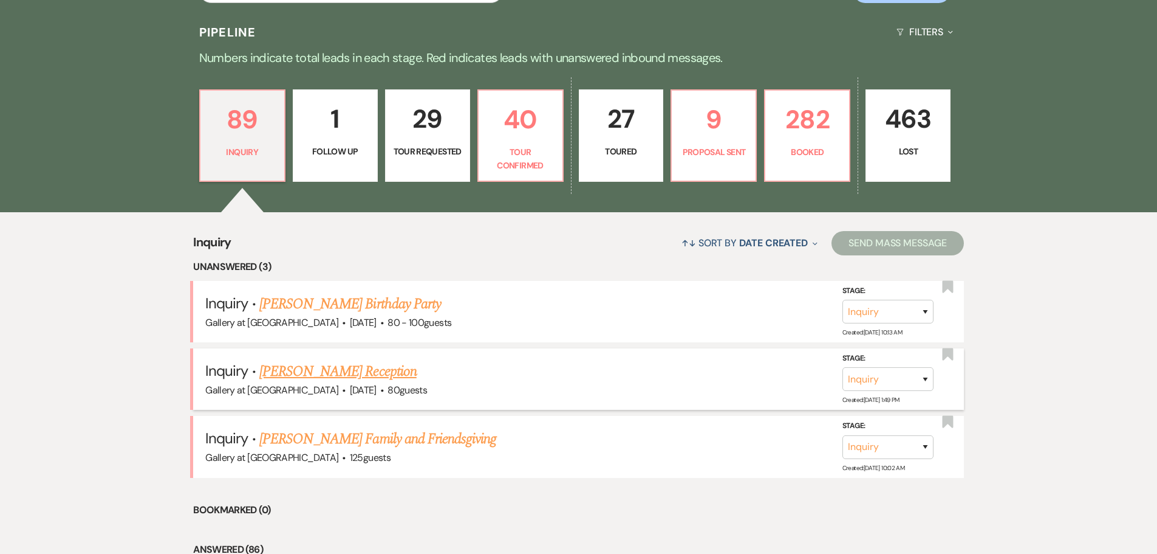
scroll to position [365, 0]
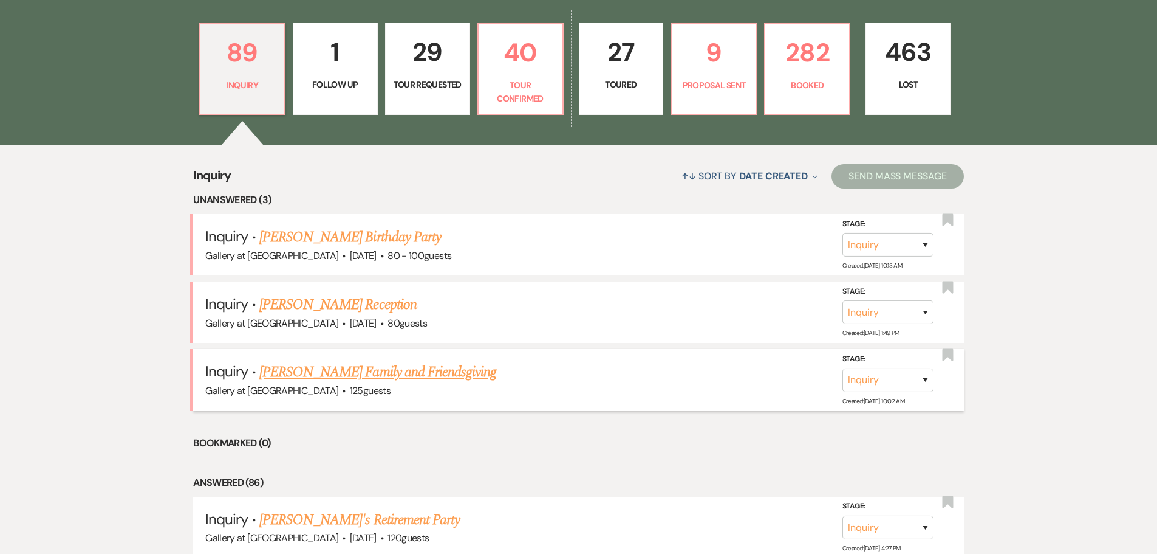
click at [317, 377] on link "[PERSON_NAME] Family and Friendsgiving" at bounding box center [378, 372] width 238 height 22
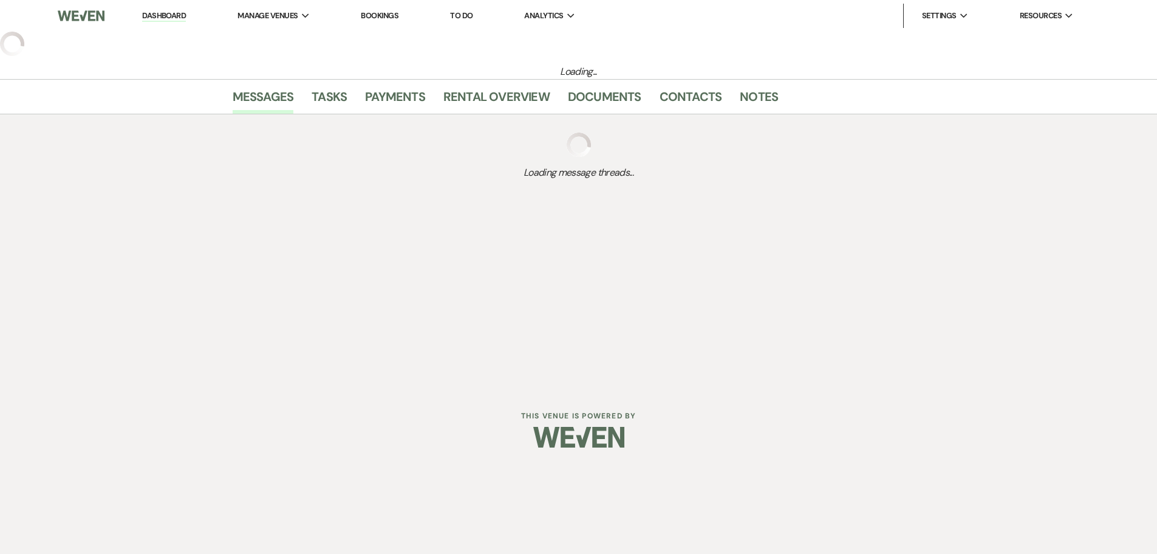
select select "5"
select select "13"
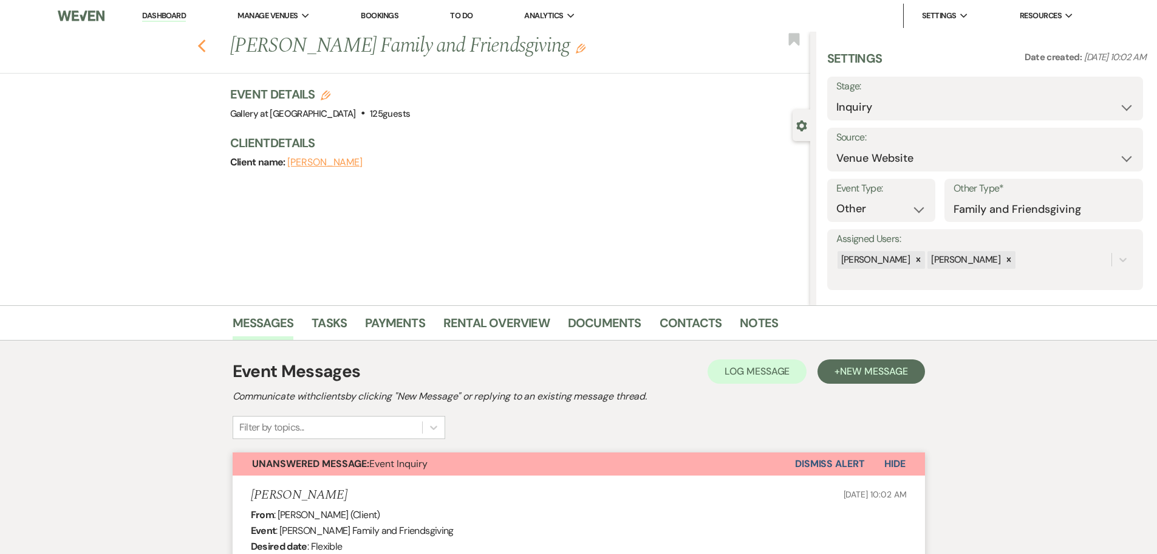
click at [202, 47] on icon "Previous" at bounding box center [201, 46] width 9 height 15
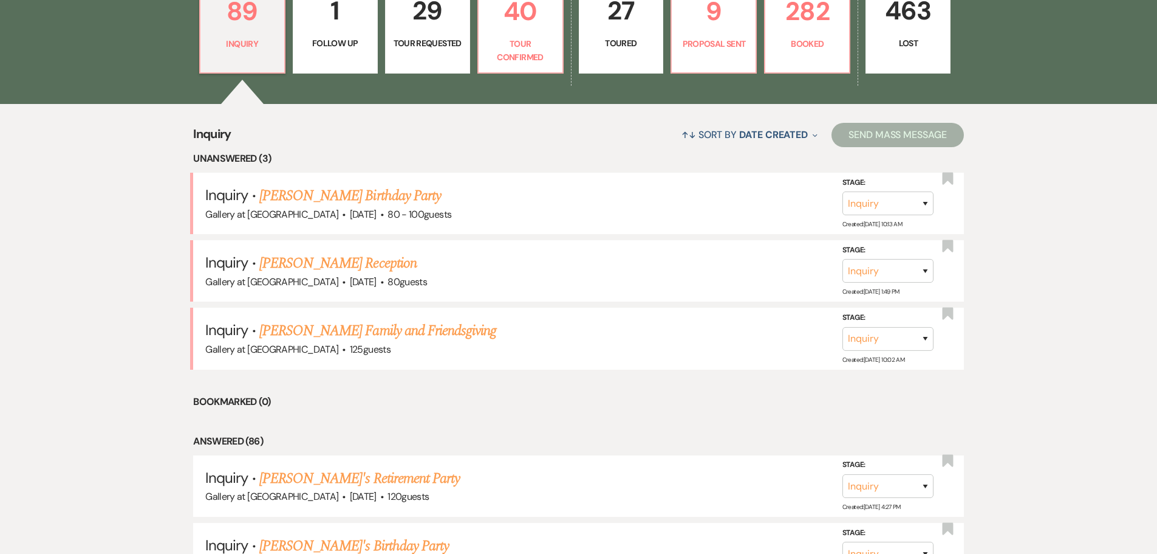
scroll to position [182, 0]
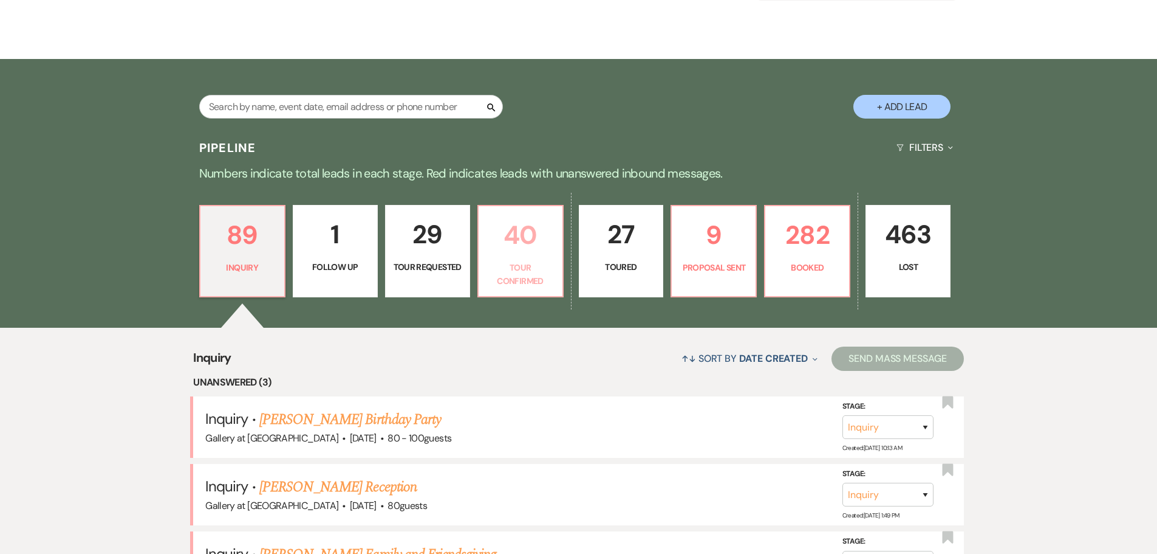
click at [518, 247] on p "40" at bounding box center [520, 234] width 69 height 41
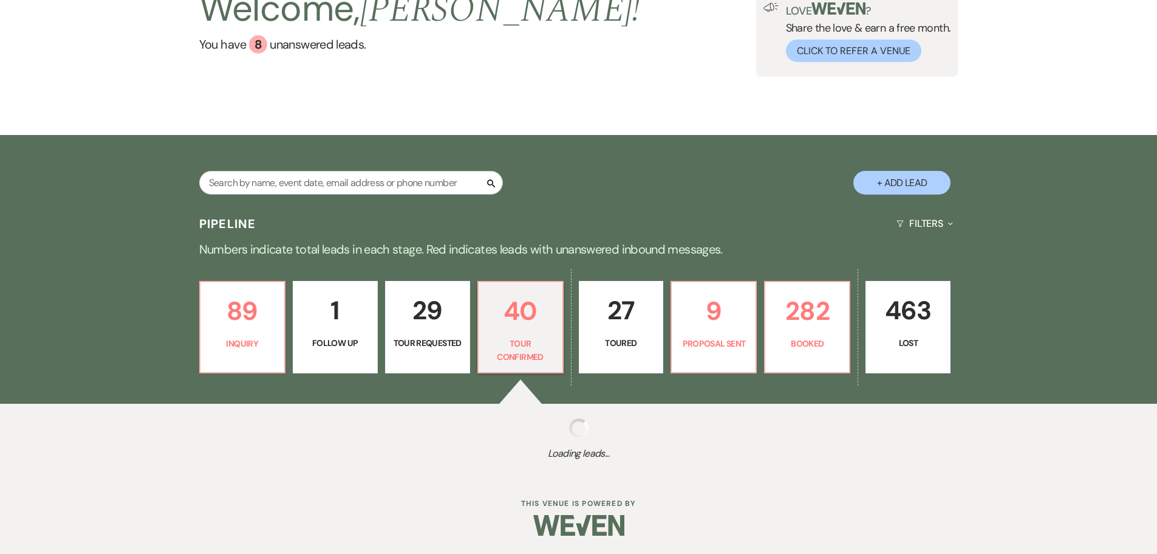
select select "4"
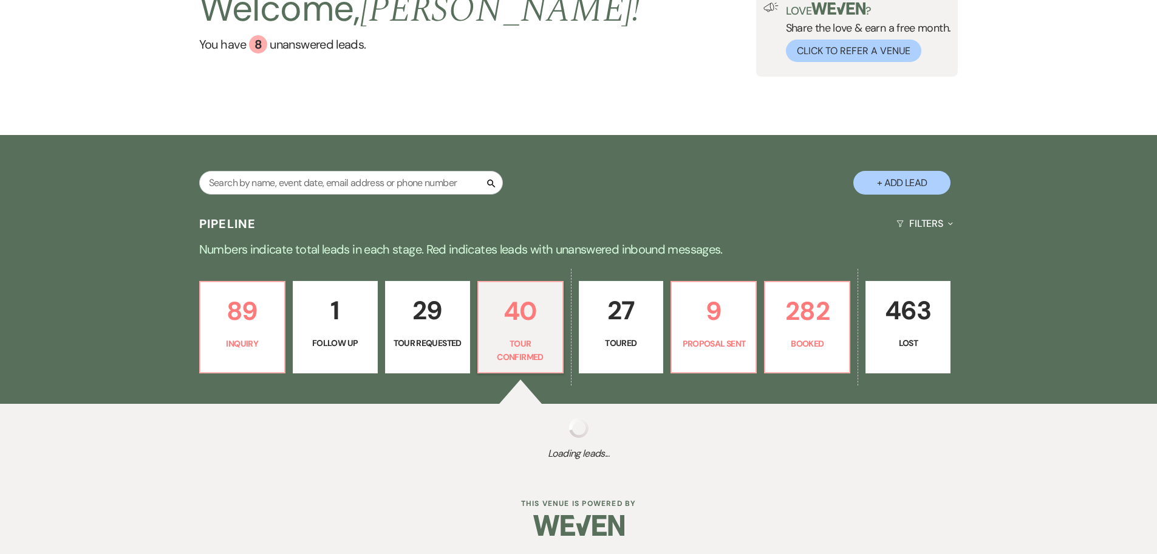
select select "4"
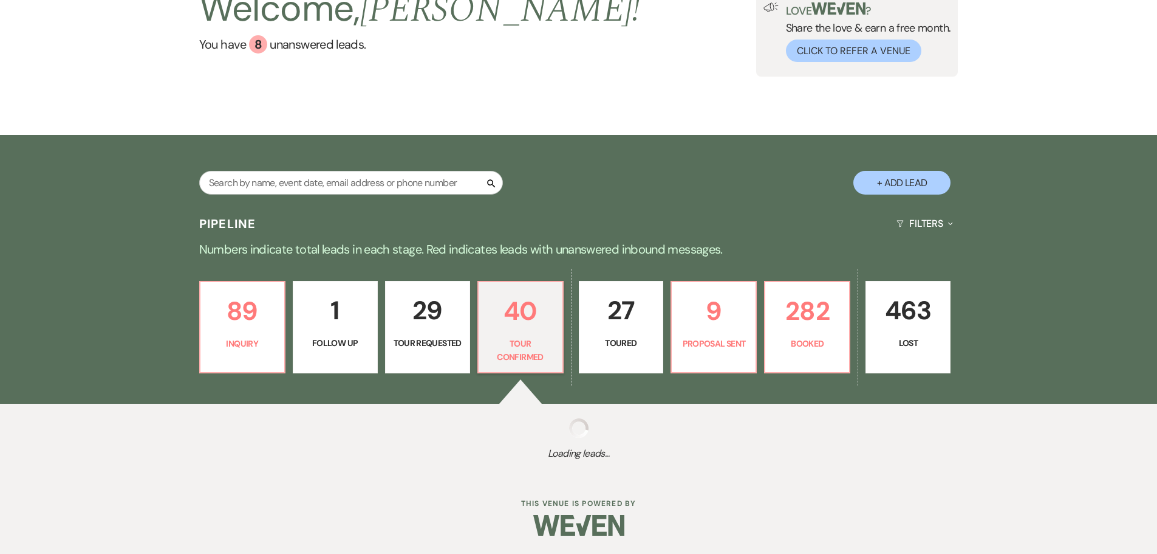
select select "4"
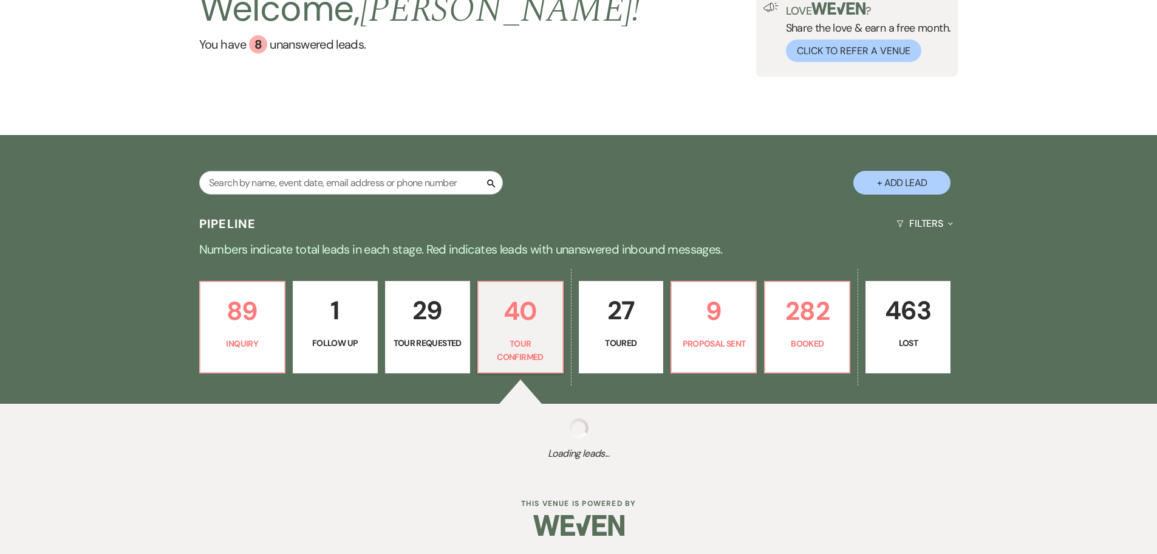
select select "4"
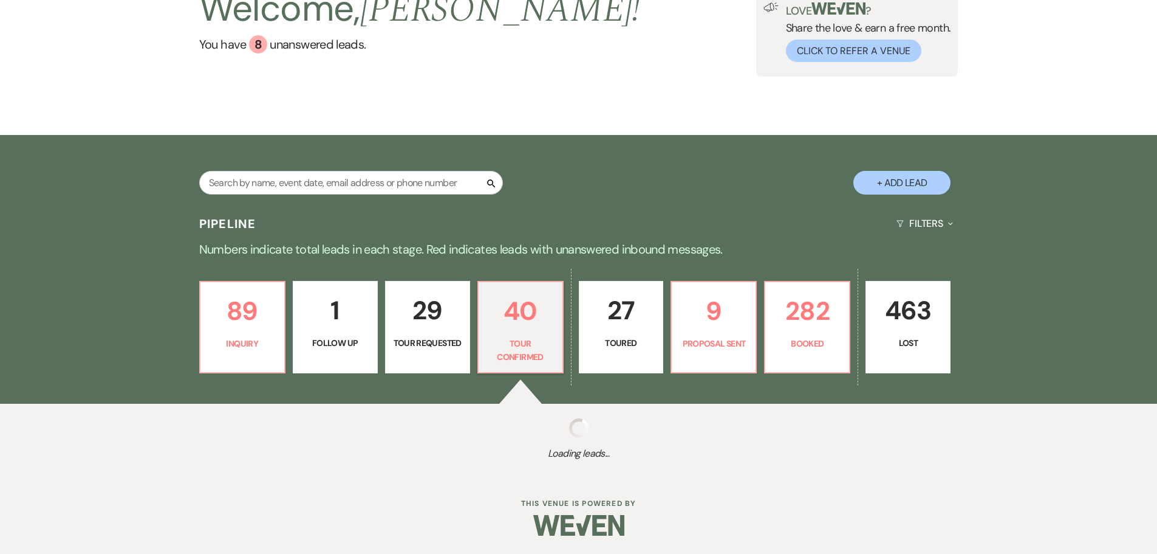
select select "4"
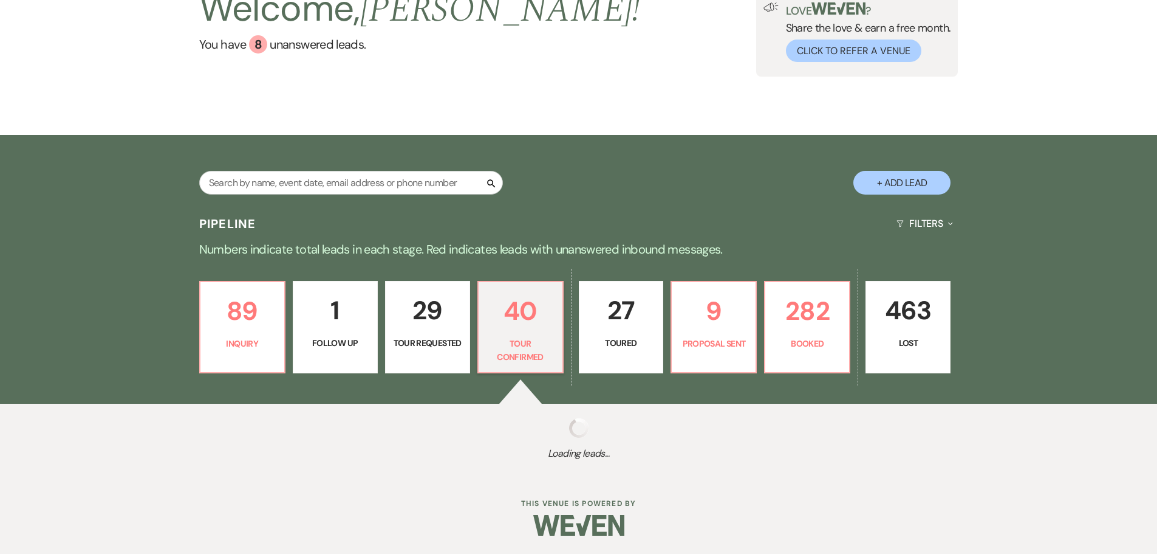
select select "4"
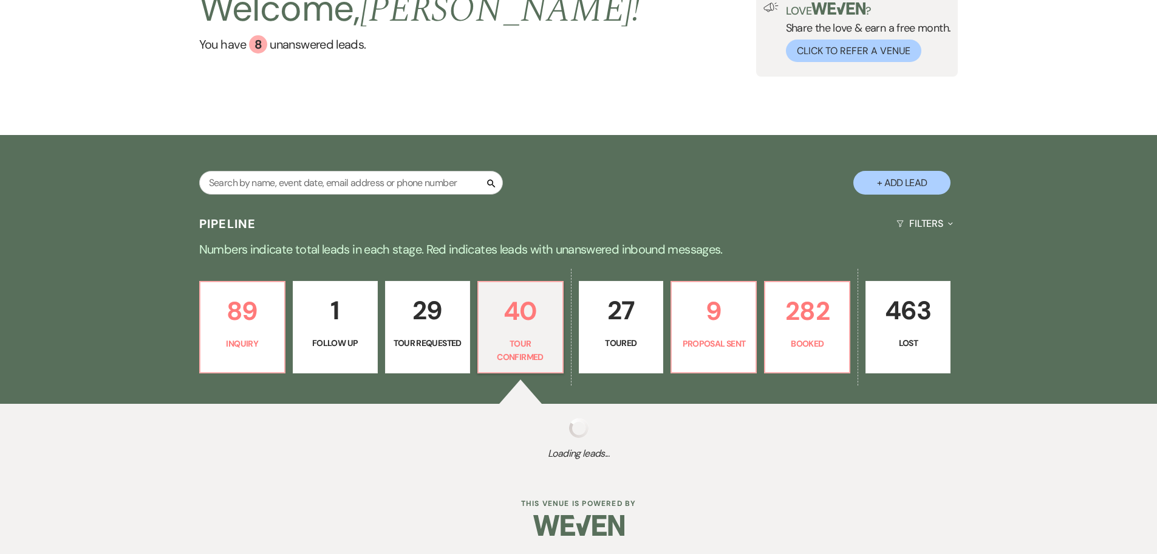
select select "4"
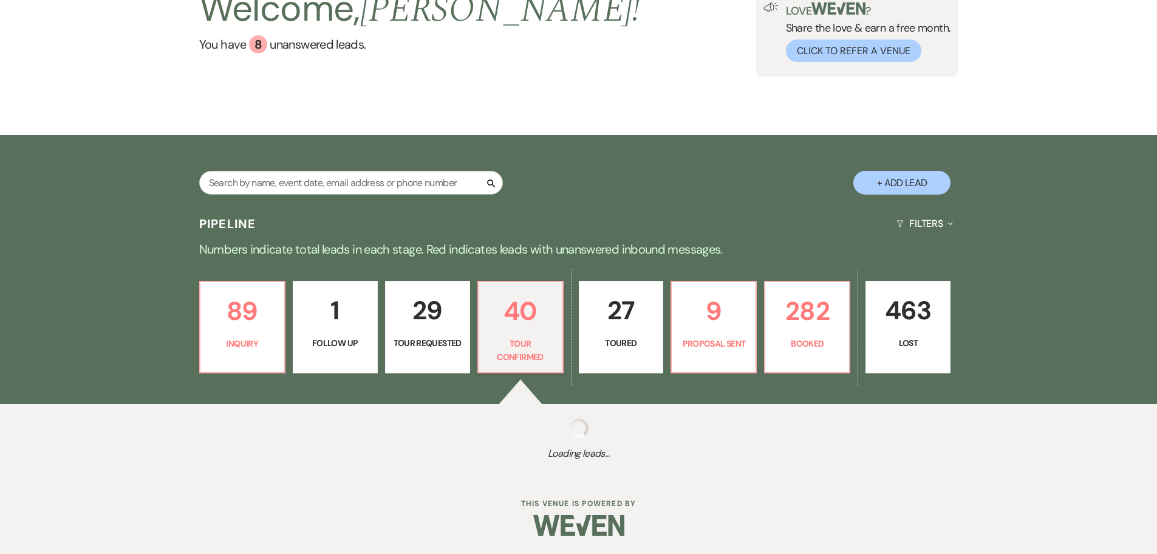
select select "4"
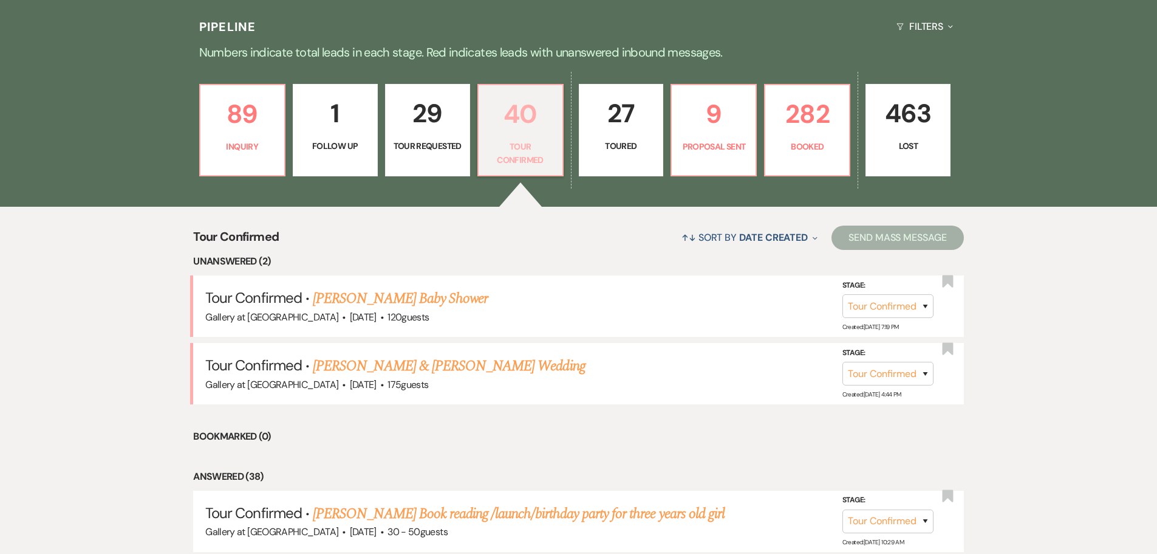
scroll to position [304, 0]
click at [455, 364] on link "[PERSON_NAME] & [PERSON_NAME] Wedding" at bounding box center [449, 365] width 272 height 22
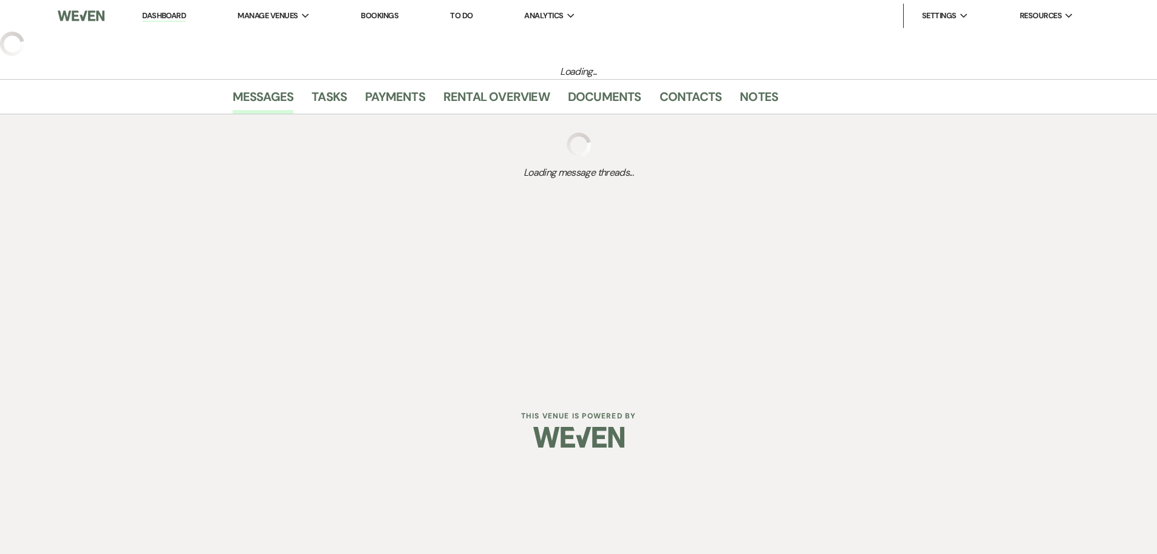
select select "4"
select select "5"
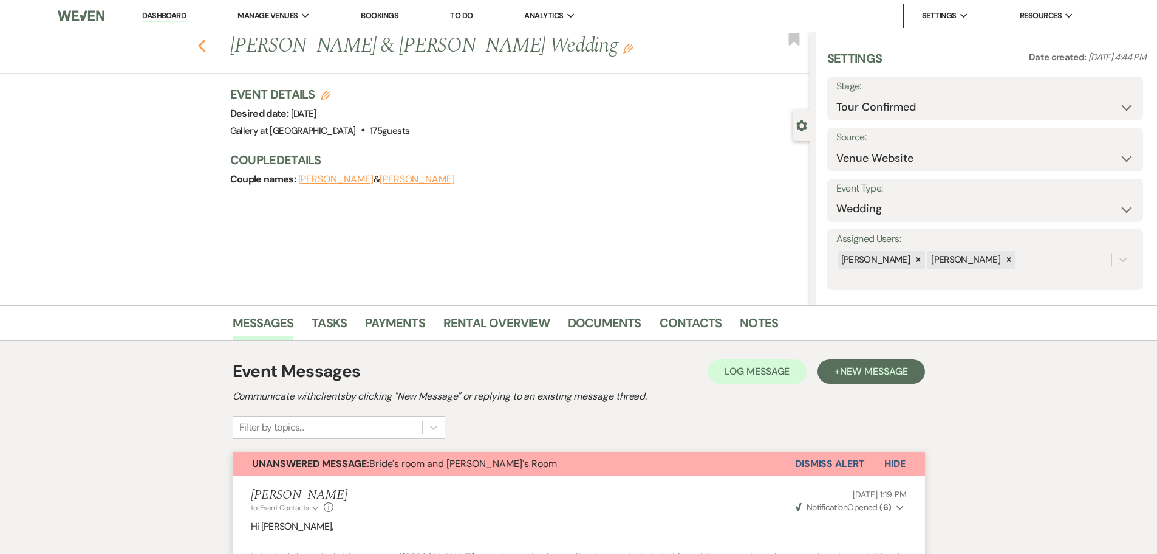
click at [205, 46] on use "button" at bounding box center [201, 45] width 8 height 13
select select "4"
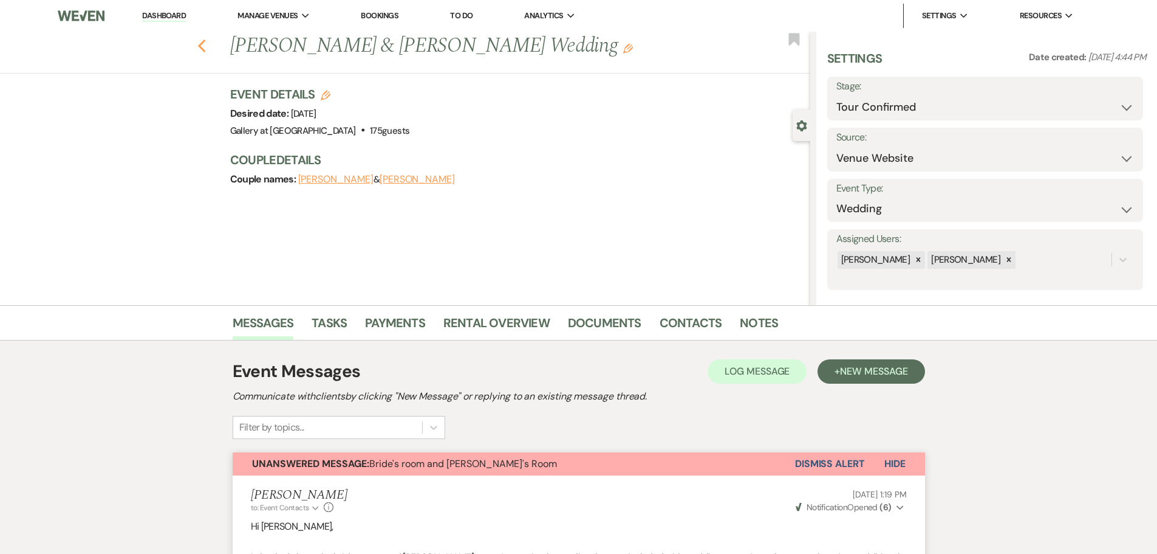
select select "4"
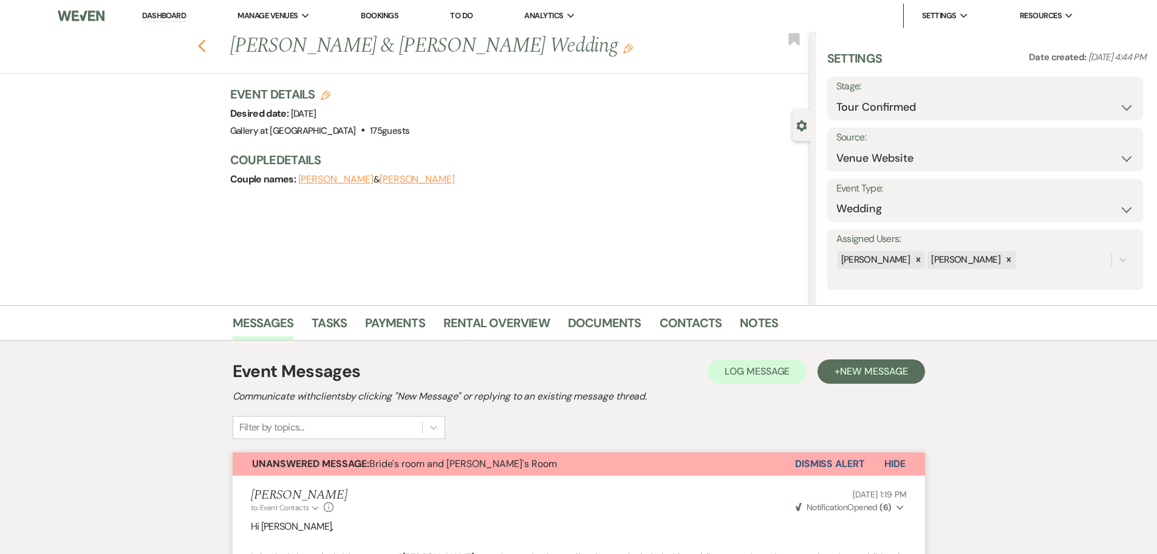
select select "4"
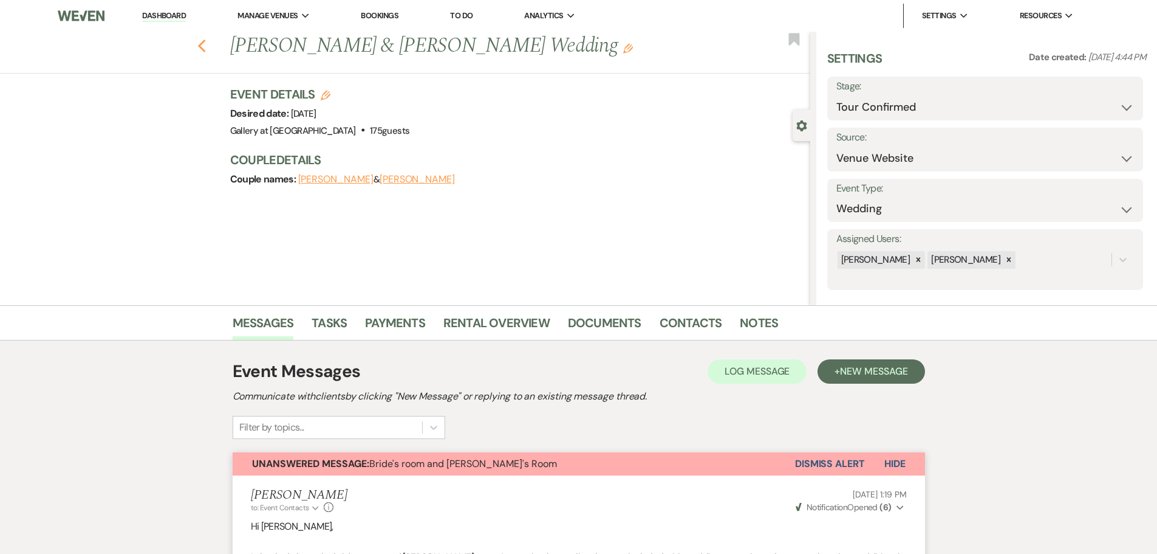
select select "4"
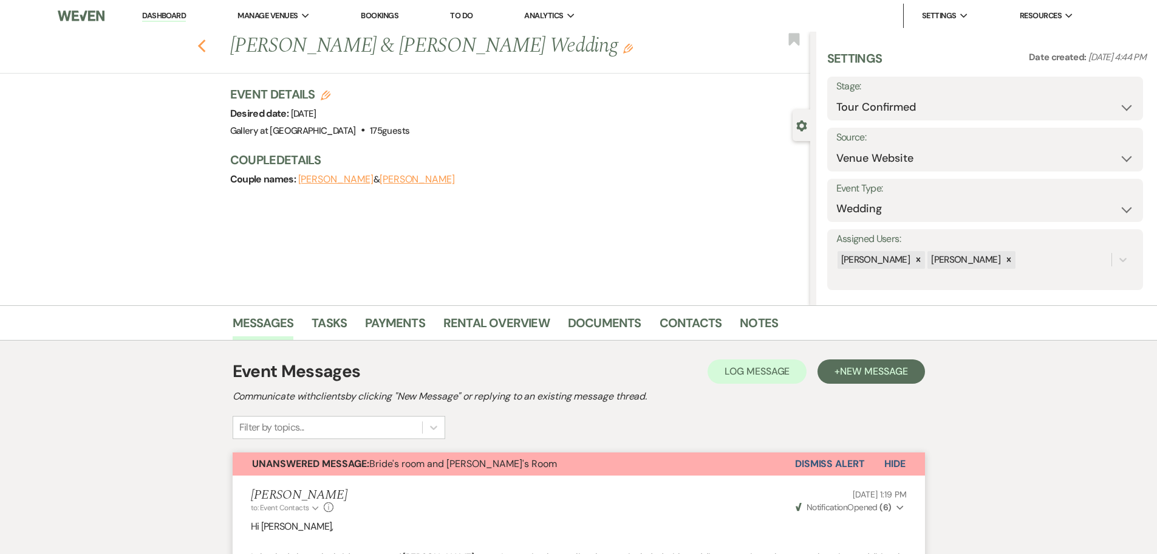
select select "4"
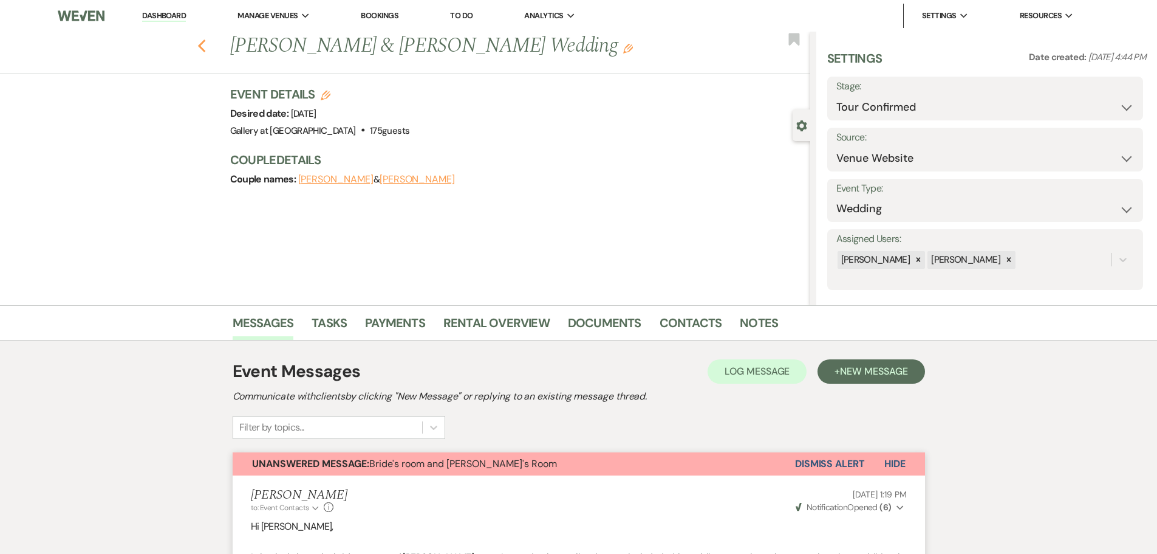
select select "4"
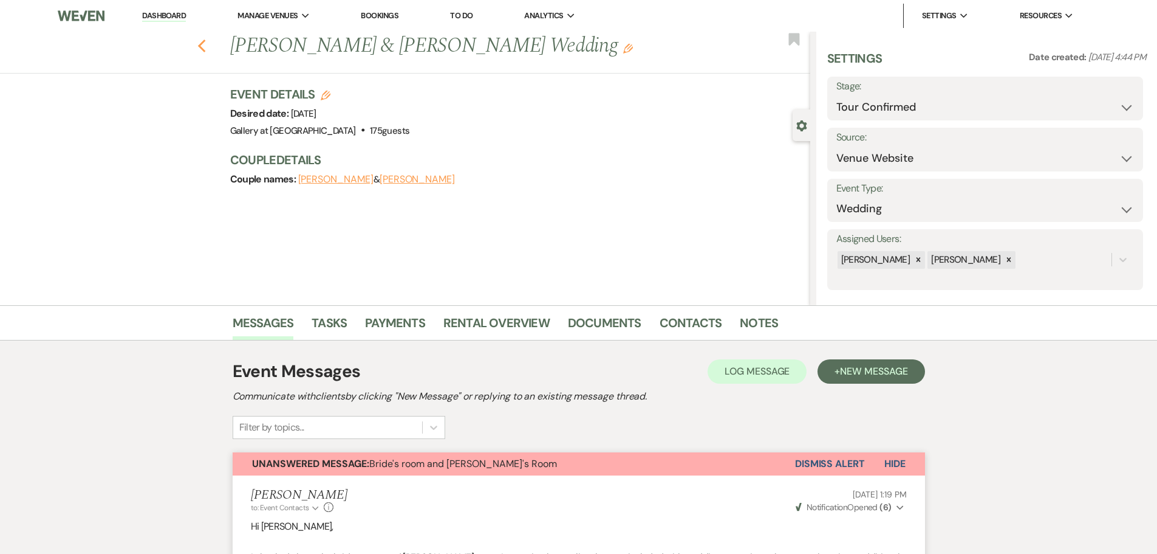
select select "4"
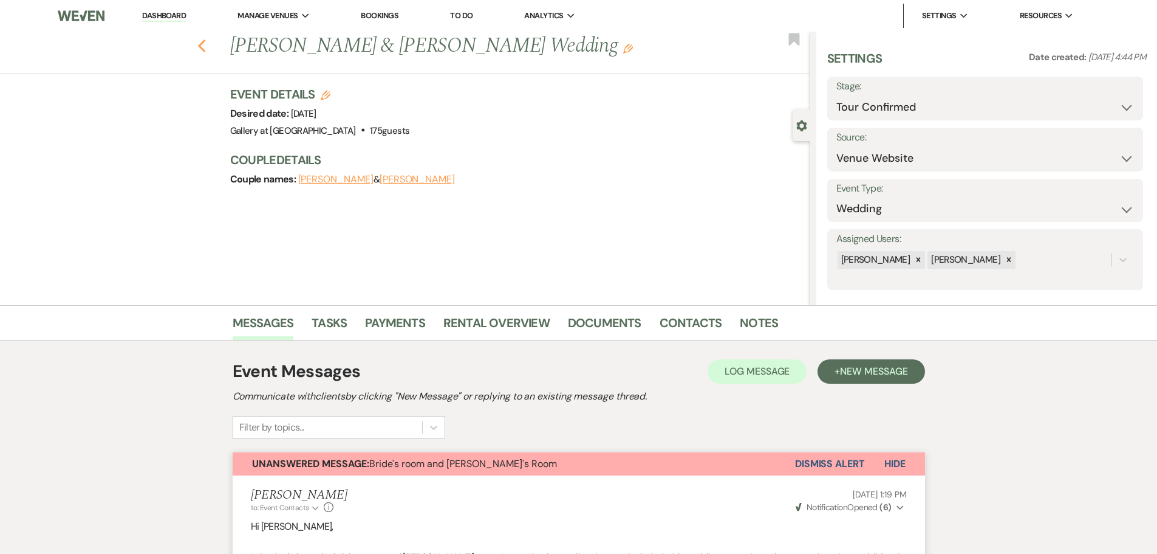
select select "4"
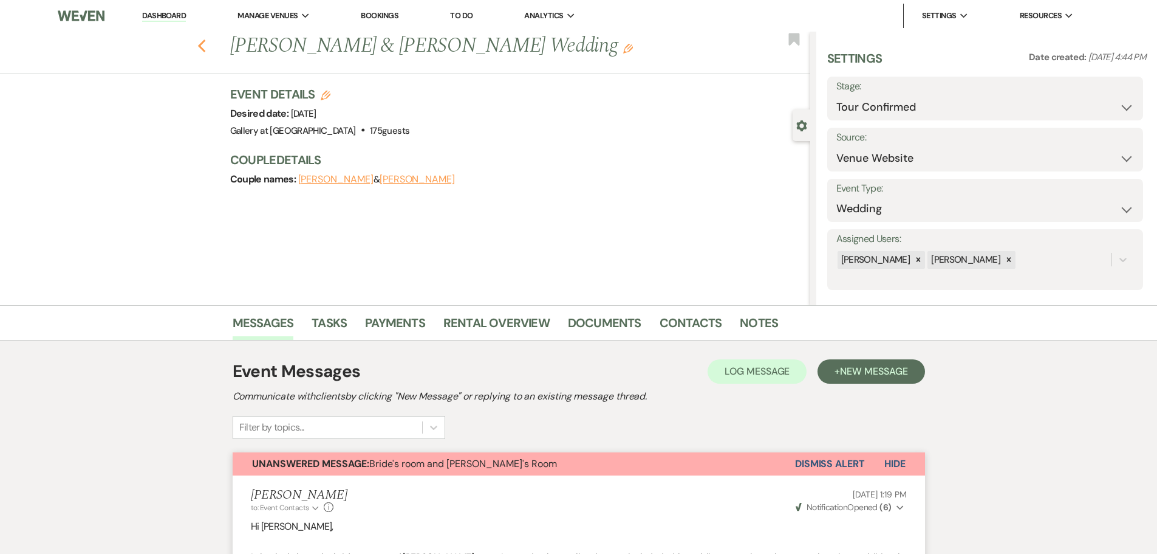
select select "4"
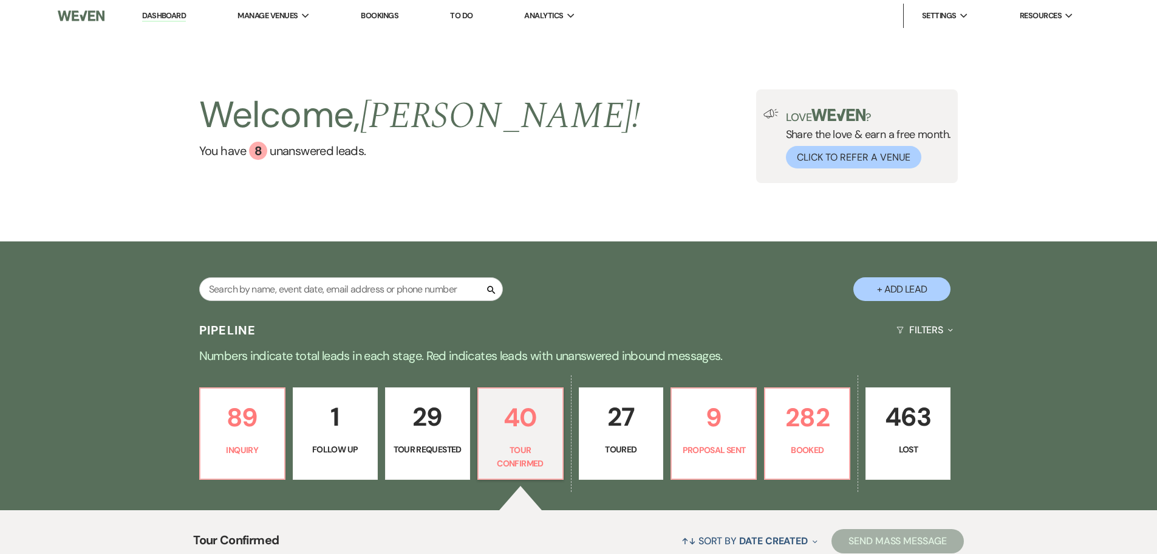
click at [171, 19] on link "Dashboard" at bounding box center [164, 16] width 44 height 12
